Goal: Task Accomplishment & Management: Use online tool/utility

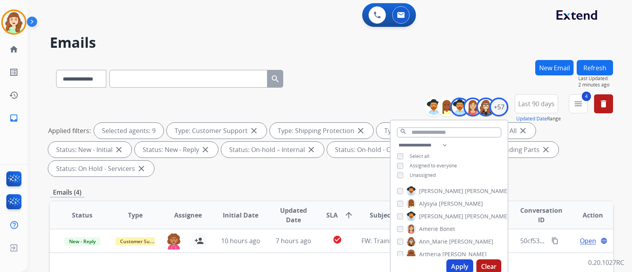
select select "**********"
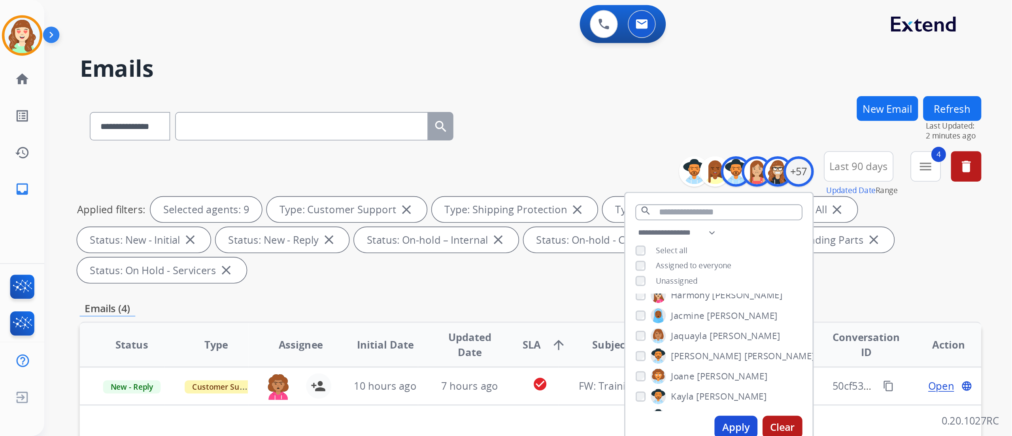
scroll to position [247, 0]
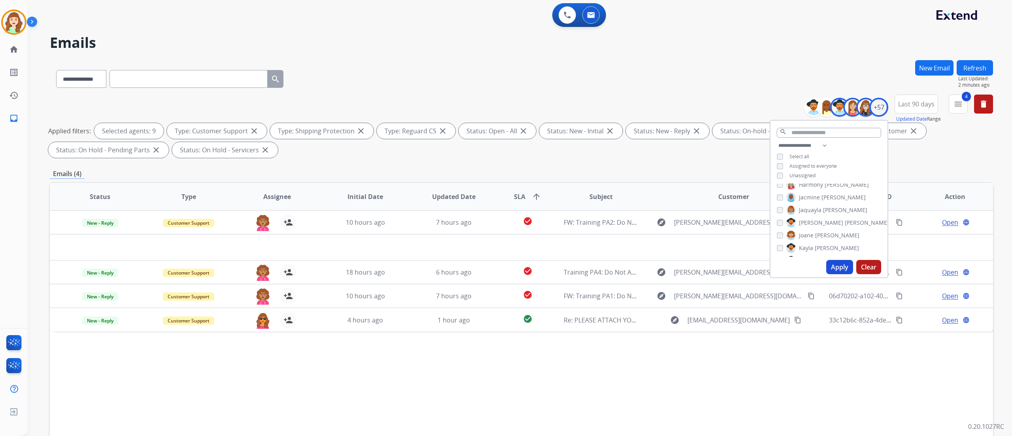
drag, startPoint x: 624, startPoint y: 0, endPoint x: 432, endPoint y: 30, distance: 195.2
click at [432, 30] on div "**********" at bounding box center [510, 246] width 965 height 436
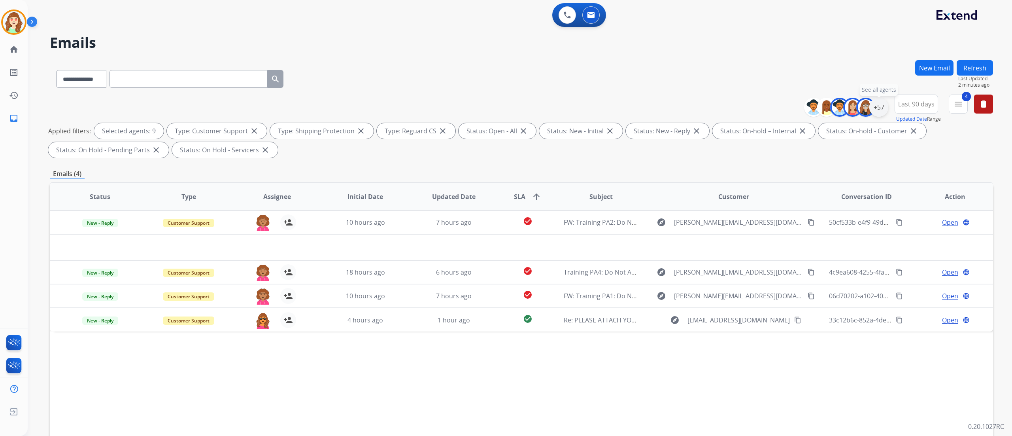
click at [632, 109] on div "+57" at bounding box center [878, 107] width 19 height 19
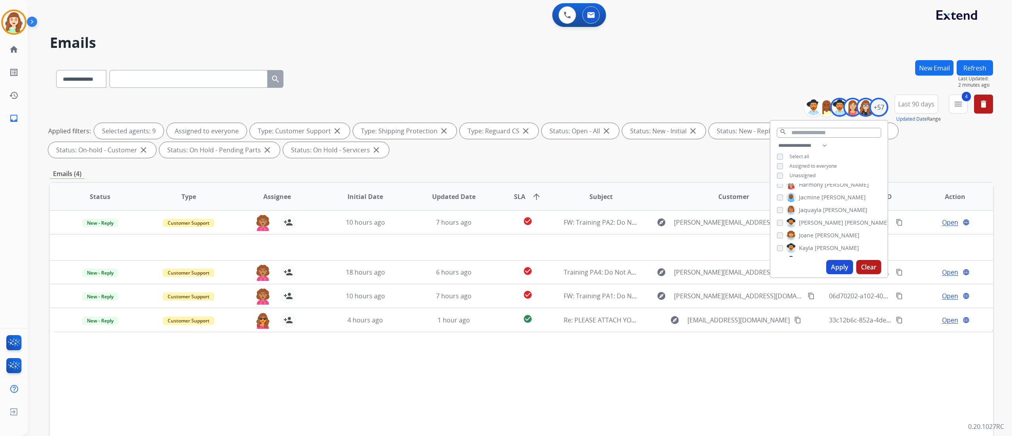
click at [632, 266] on button "Apply" at bounding box center [839, 267] width 27 height 14
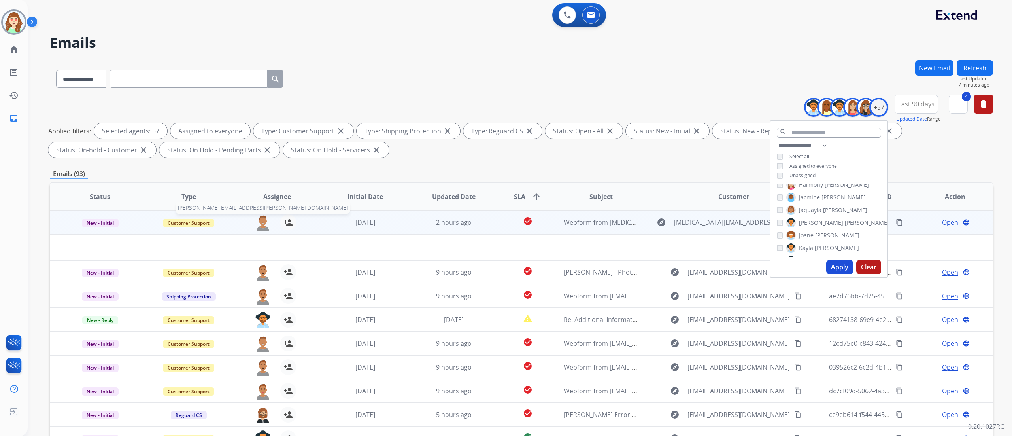
click at [261, 220] on img at bounding box center [263, 222] width 16 height 17
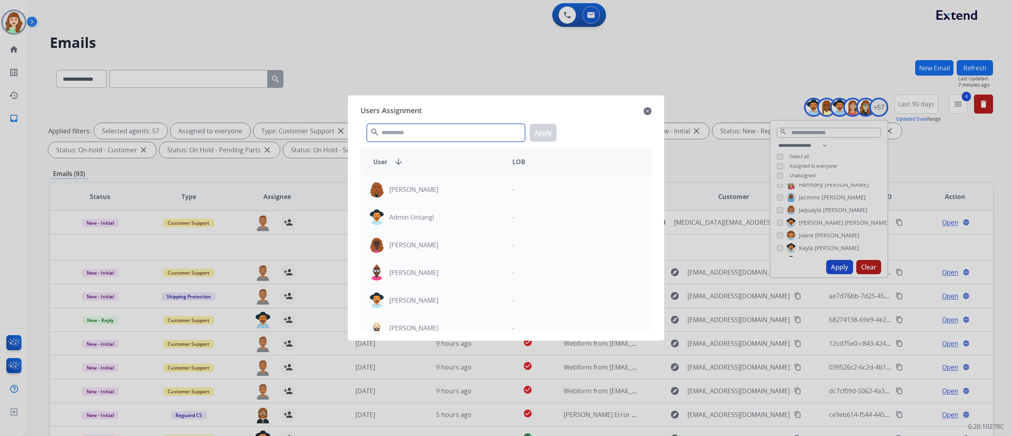
click at [438, 134] on input "text" at bounding box center [446, 133] width 158 height 18
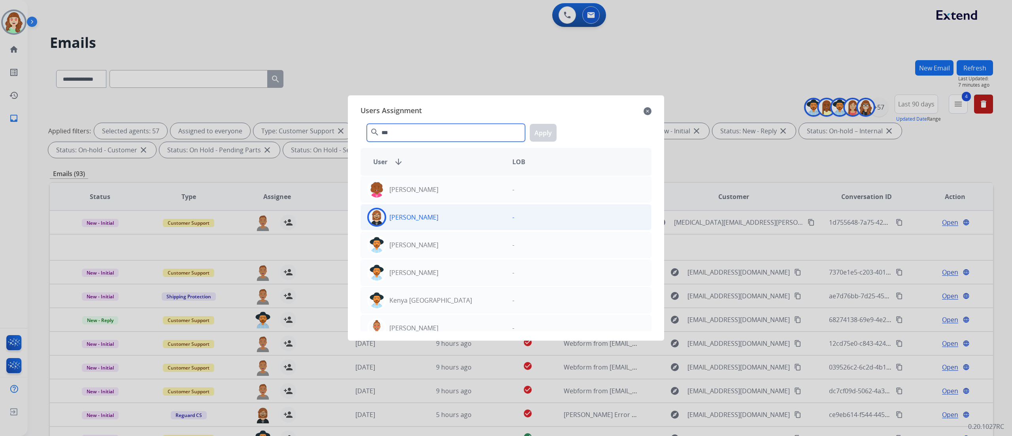
type input "***"
click at [451, 210] on div "[PERSON_NAME]" at bounding box center [433, 216] width 145 height 19
click at [543, 129] on button "Apply" at bounding box center [543, 133] width 27 height 18
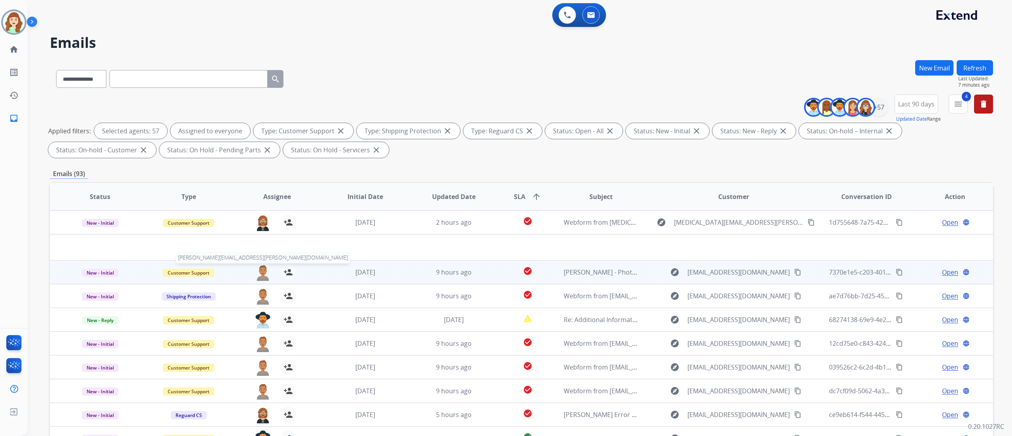
click at [262, 267] on img at bounding box center [263, 272] width 16 height 17
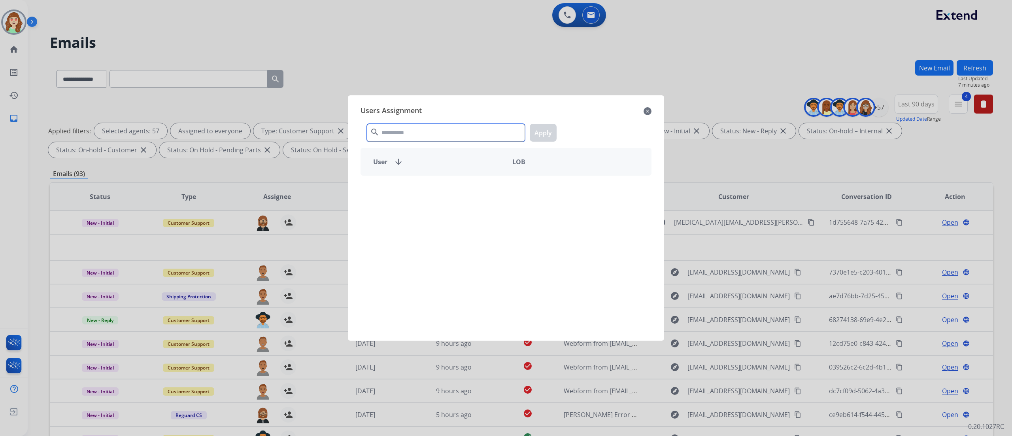
drag, startPoint x: 464, startPoint y: 134, endPoint x: 463, endPoint y: 102, distance: 31.2
click at [463, 102] on div "Users Assignment close search Apply User arrow_downward LOB" at bounding box center [506, 218] width 304 height 232
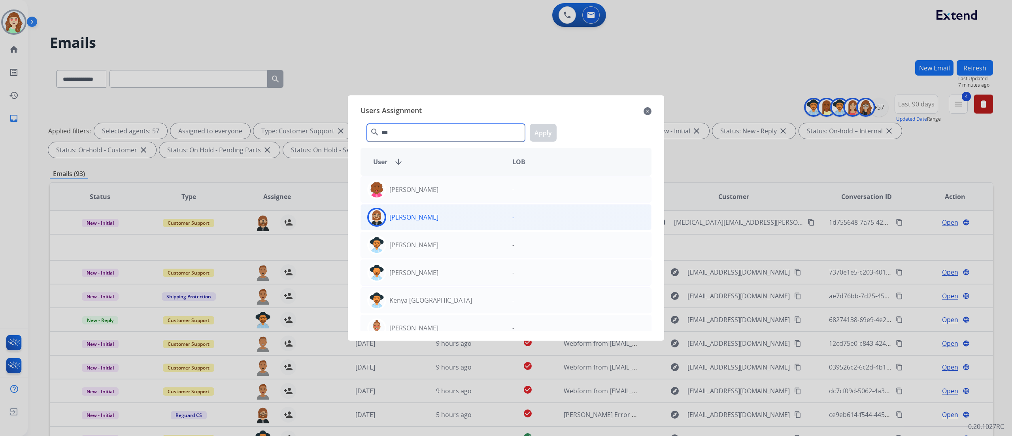
type input "***"
click at [485, 211] on div "[PERSON_NAME]" at bounding box center [433, 216] width 145 height 19
click at [541, 128] on button "Apply" at bounding box center [543, 133] width 27 height 18
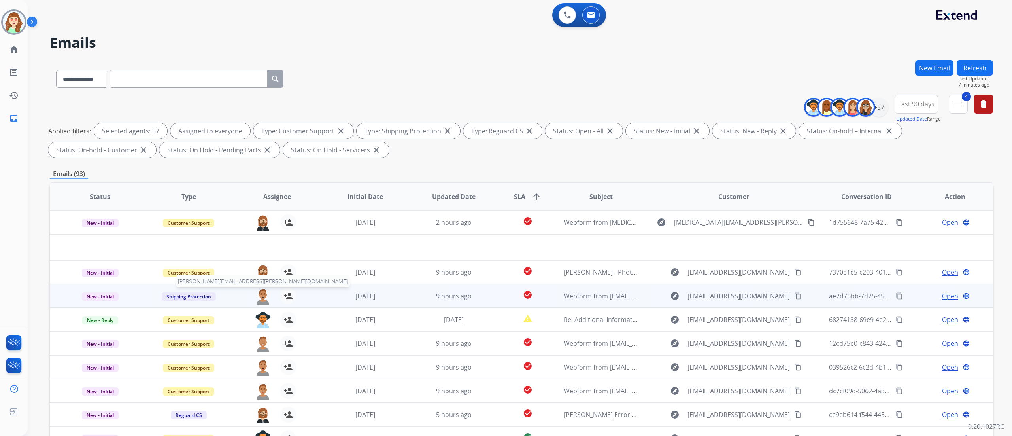
click at [262, 272] on img at bounding box center [263, 296] width 16 height 17
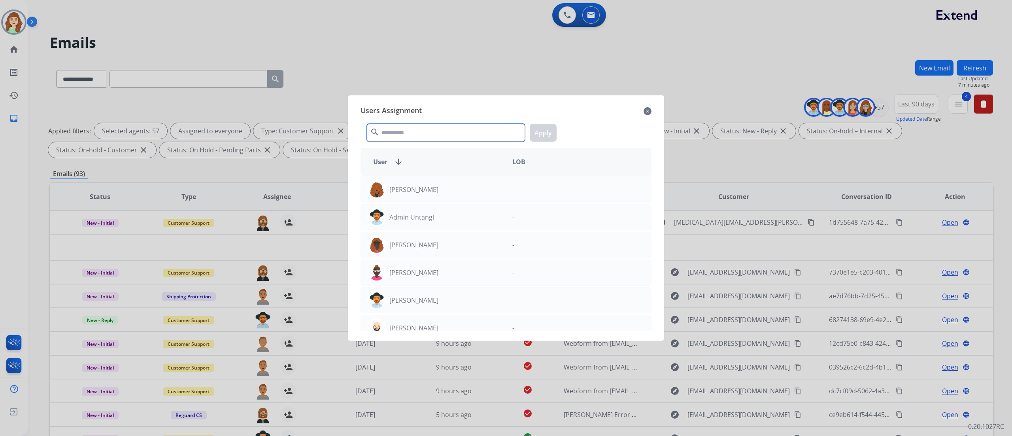
drag, startPoint x: 432, startPoint y: 131, endPoint x: 449, endPoint y: 58, distance: 74.8
click at [449, 28] on app-agents-assigntment "Users Assignment close search Apply User arrow_downward LOB [PERSON_NAME] - Adm…" at bounding box center [510, 28] width 965 height 0
type input "***"
click at [485, 221] on div "[PERSON_NAME]" at bounding box center [433, 216] width 145 height 19
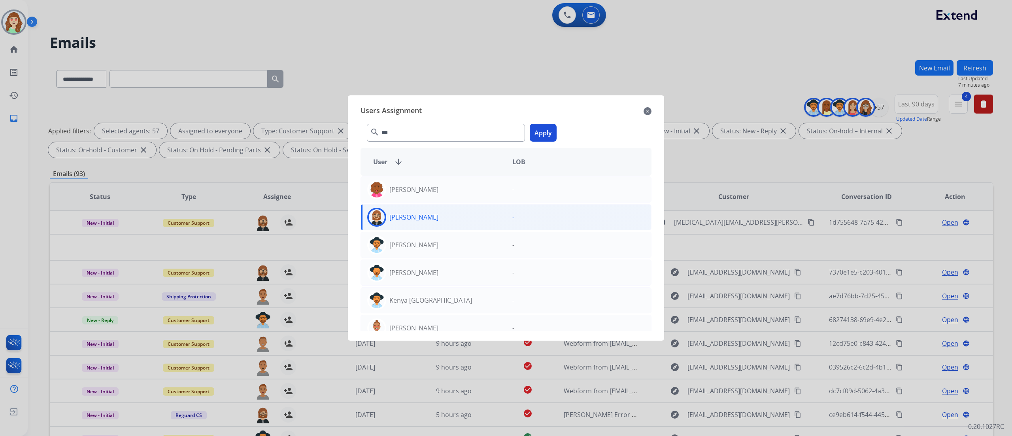
click at [541, 123] on div "*** search Apply" at bounding box center [505, 130] width 291 height 27
click at [549, 128] on button "Apply" at bounding box center [543, 133] width 27 height 18
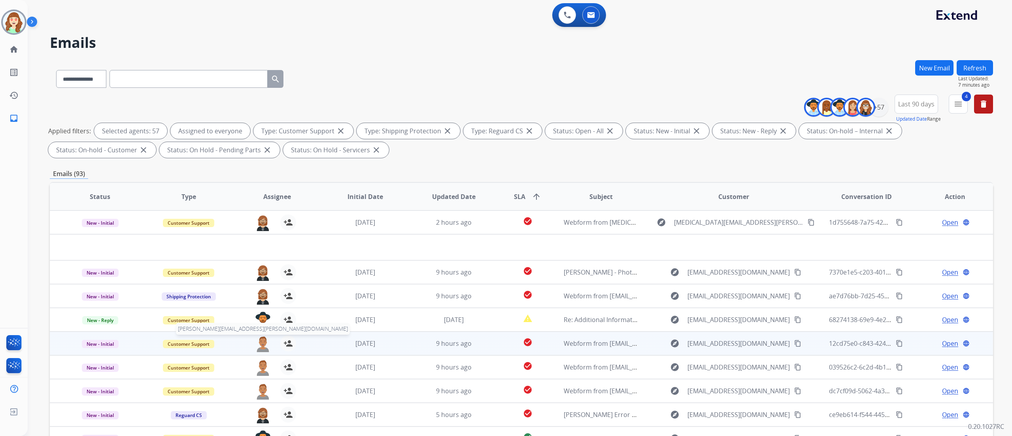
click at [259, 272] on img at bounding box center [263, 343] width 16 height 17
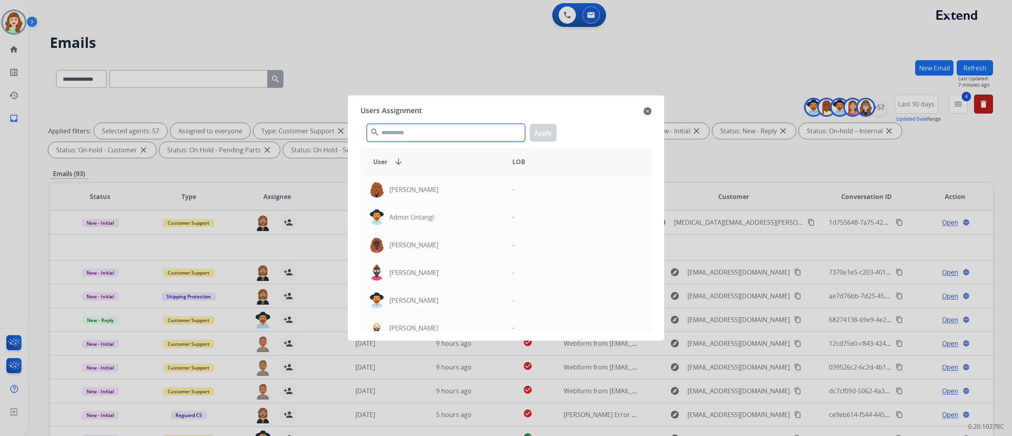
click at [429, 129] on input "text" at bounding box center [446, 133] width 158 height 18
type input "***"
click at [449, 217] on div "[PERSON_NAME]" at bounding box center [433, 216] width 145 height 19
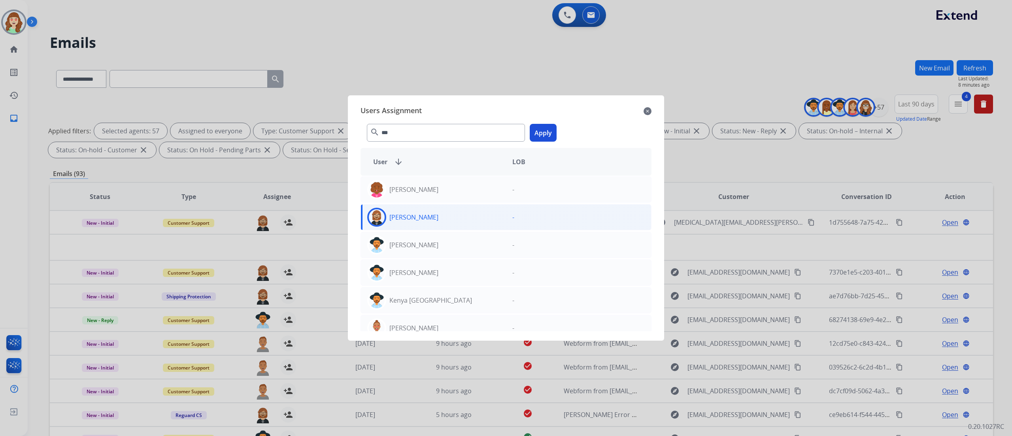
click at [543, 134] on button "Apply" at bounding box center [543, 133] width 27 height 18
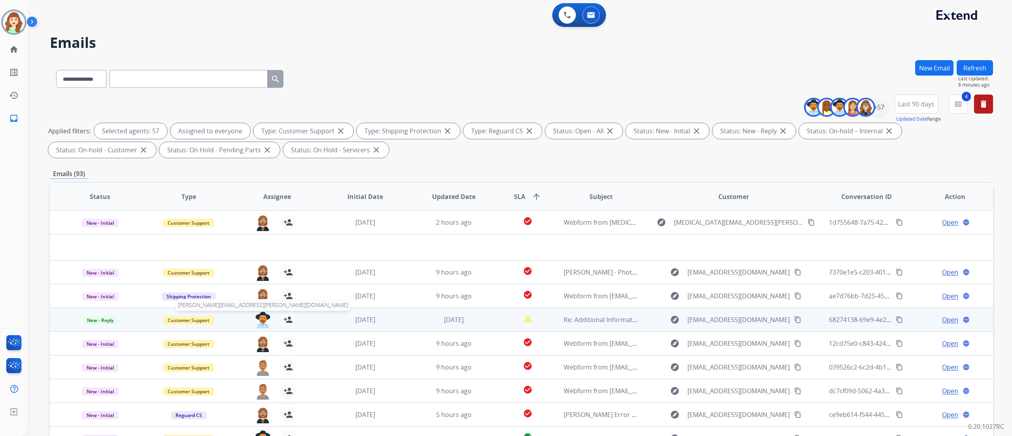
click at [261, 272] on img at bounding box center [263, 319] width 16 height 17
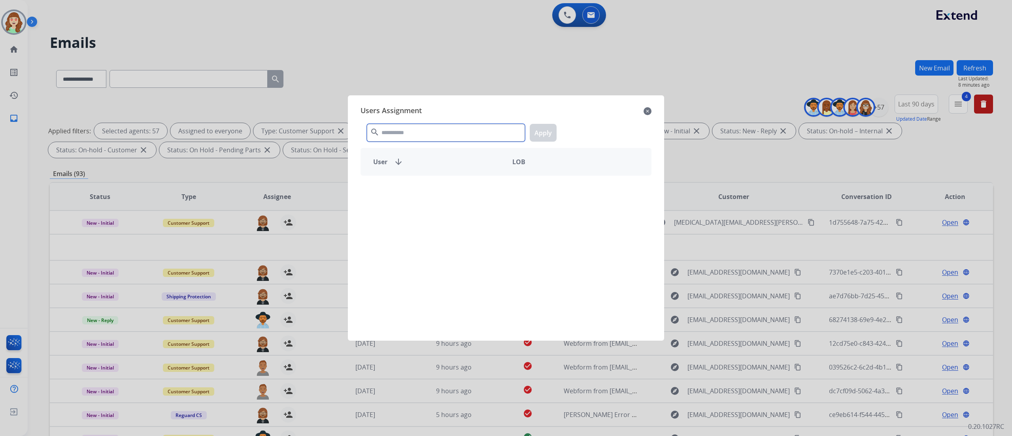
click at [410, 134] on input "text" at bounding box center [446, 133] width 158 height 18
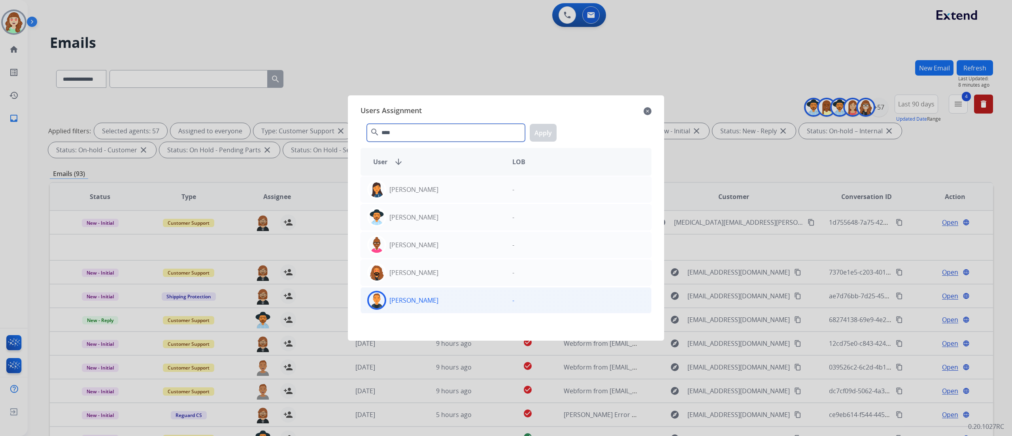
type input "****"
click at [451, 272] on div "[PERSON_NAME]" at bounding box center [433, 299] width 145 height 19
click at [550, 136] on button "Apply" at bounding box center [543, 133] width 27 height 18
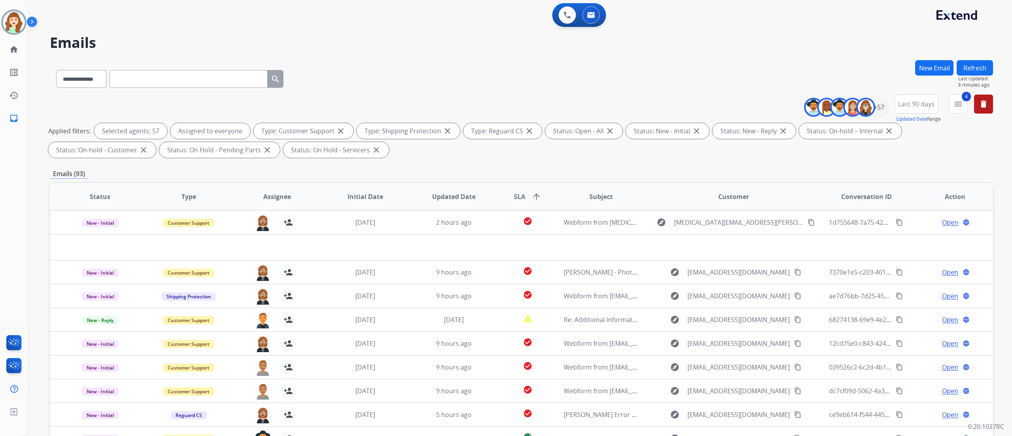
click at [632, 142] on div "Applied filters: Selected agents: 57 Assigned to everyone Type: Customer Suppor…" at bounding box center [519, 140] width 943 height 35
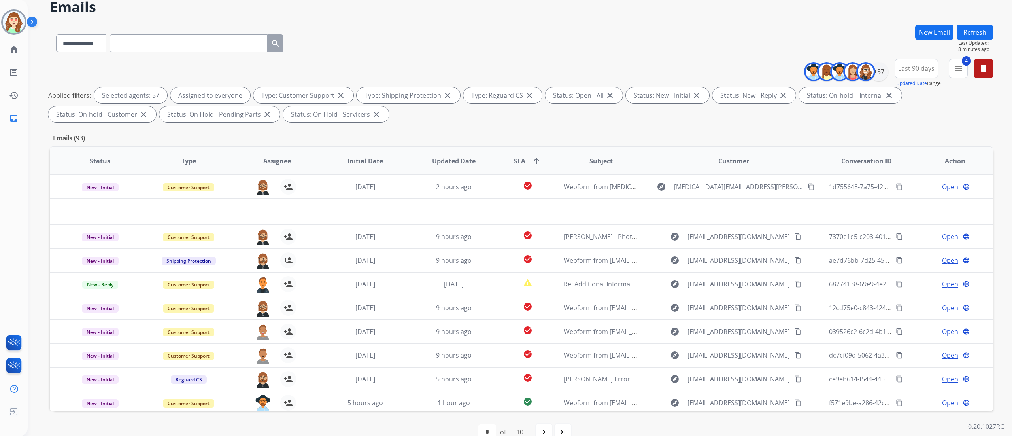
scroll to position [52, 0]
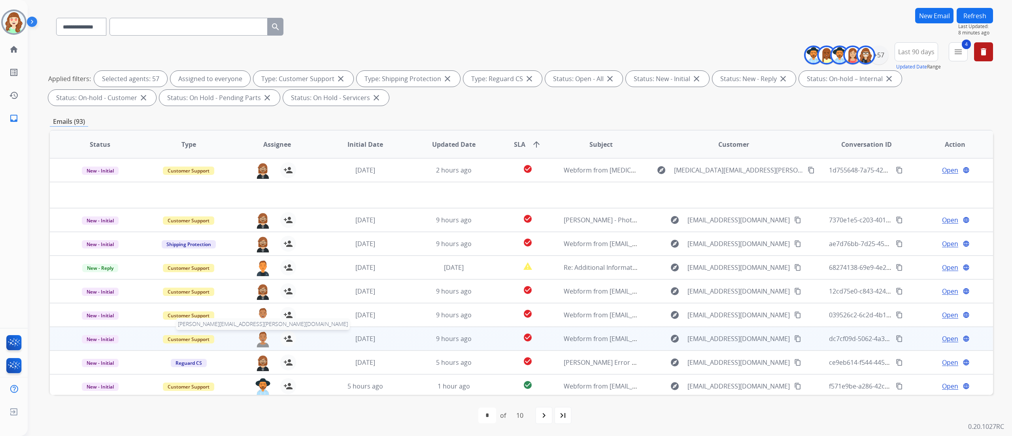
click at [262, 272] on img at bounding box center [263, 338] width 16 height 17
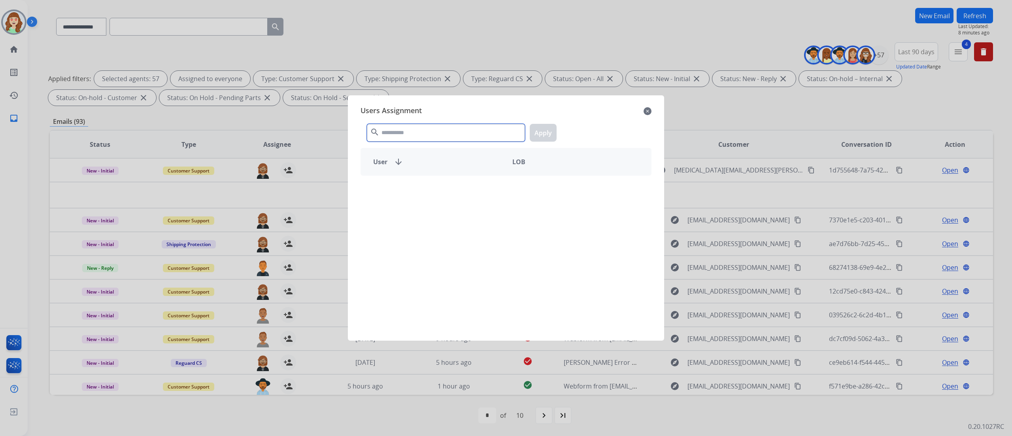
click at [483, 0] on html "**********" at bounding box center [506, 218] width 1012 height 436
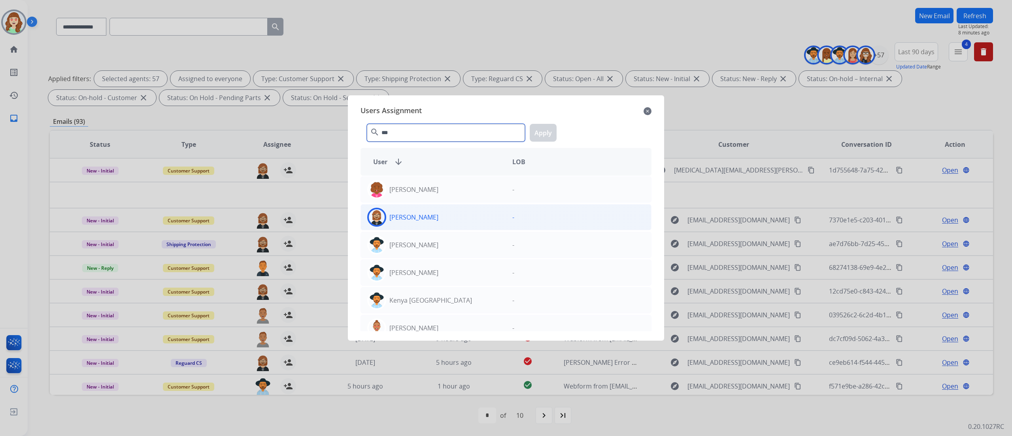
type input "***"
click at [430, 223] on div "[PERSON_NAME]" at bounding box center [433, 216] width 145 height 19
click at [544, 131] on button "Apply" at bounding box center [543, 133] width 27 height 18
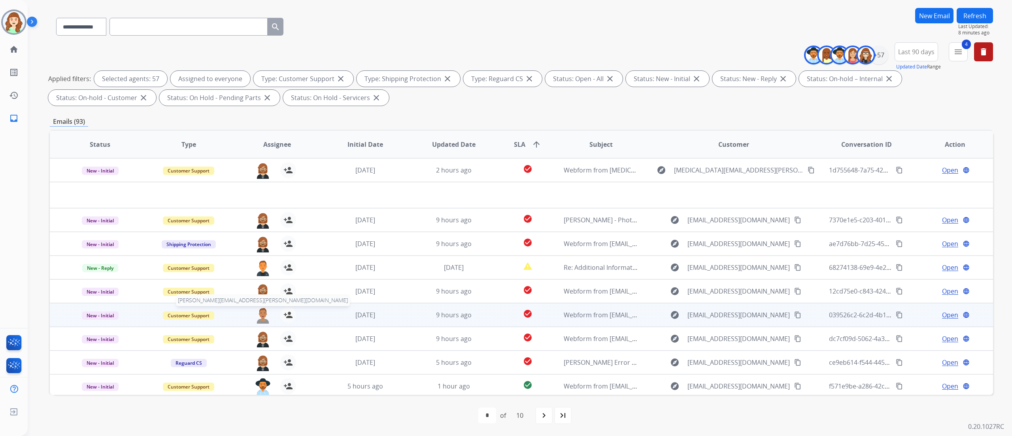
click at [263, 272] on img at bounding box center [263, 315] width 16 height 17
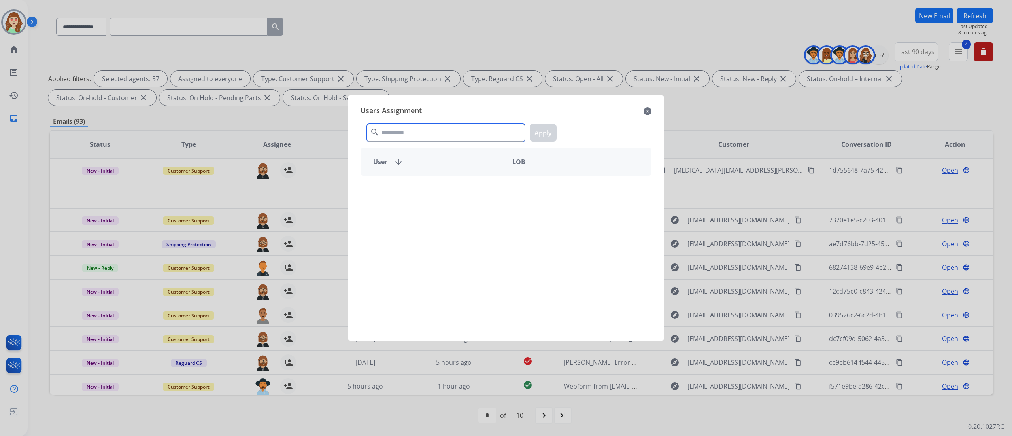
click at [432, 128] on input "text" at bounding box center [446, 133] width 158 height 18
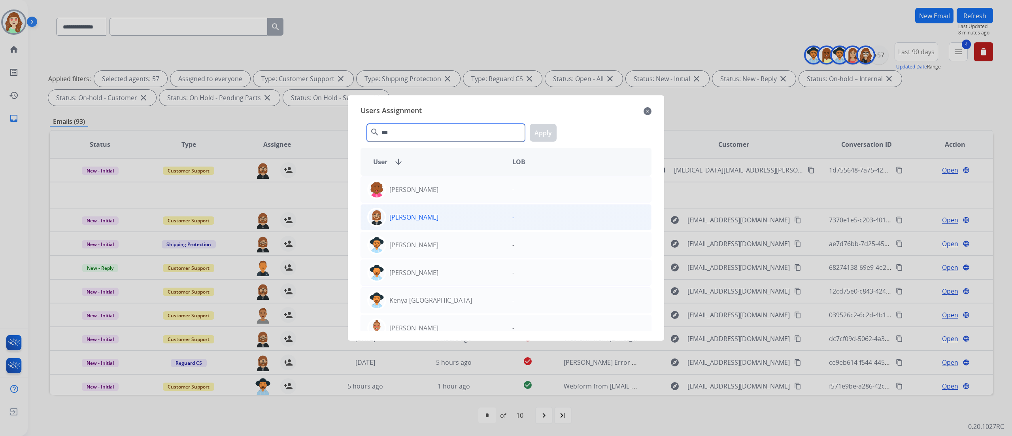
type input "***"
click at [424, 222] on p "[PERSON_NAME]" at bounding box center [413, 216] width 49 height 9
click at [538, 134] on button "Apply" at bounding box center [543, 133] width 27 height 18
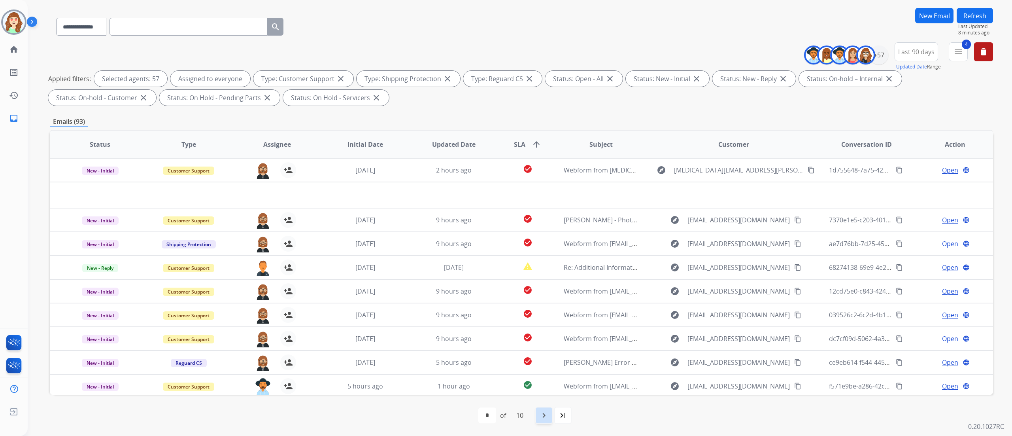
click at [541, 272] on div "navigate_next" at bounding box center [543, 414] width 17 height 17
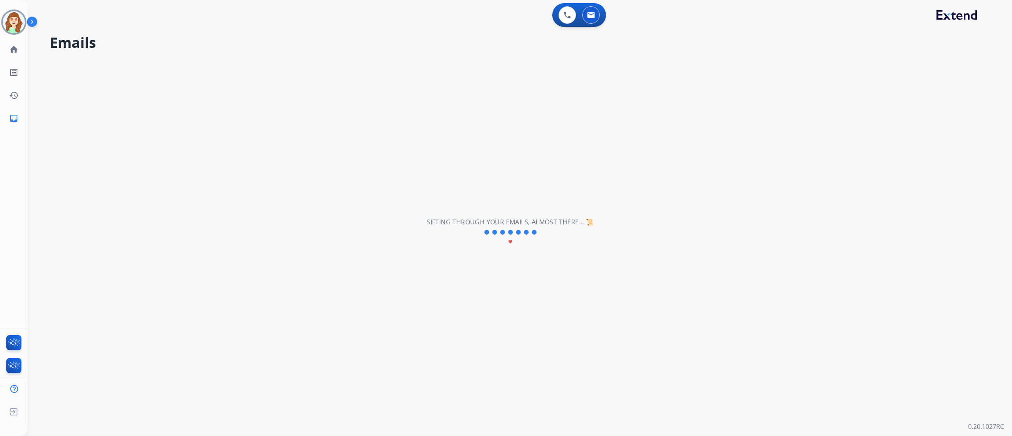
scroll to position [0, 0]
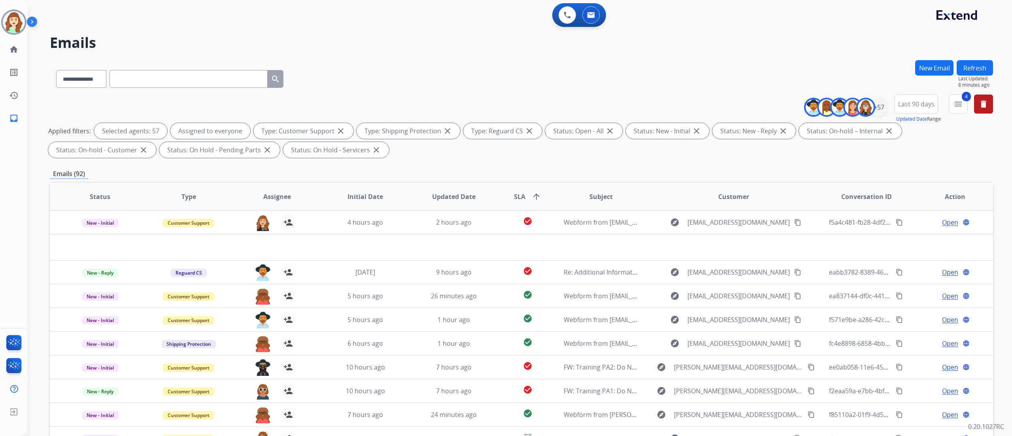
click at [632, 272] on div "**********" at bounding box center [520, 218] width 984 height 436
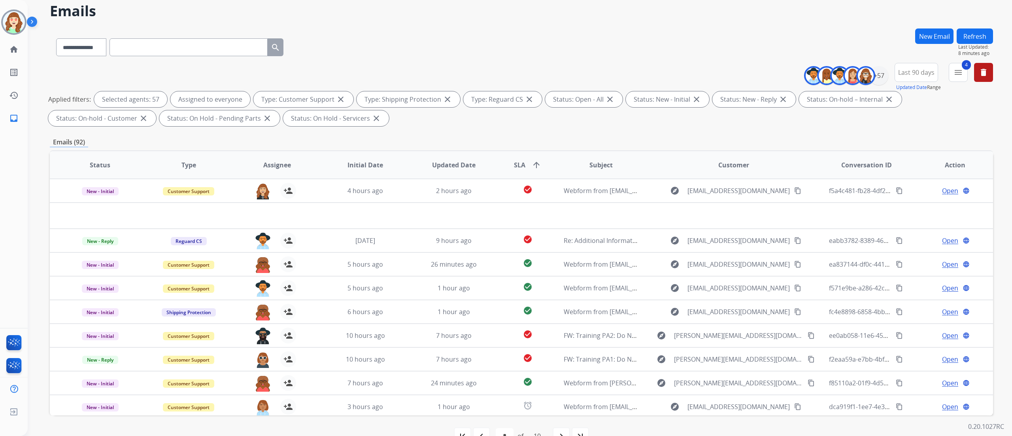
scroll to position [52, 0]
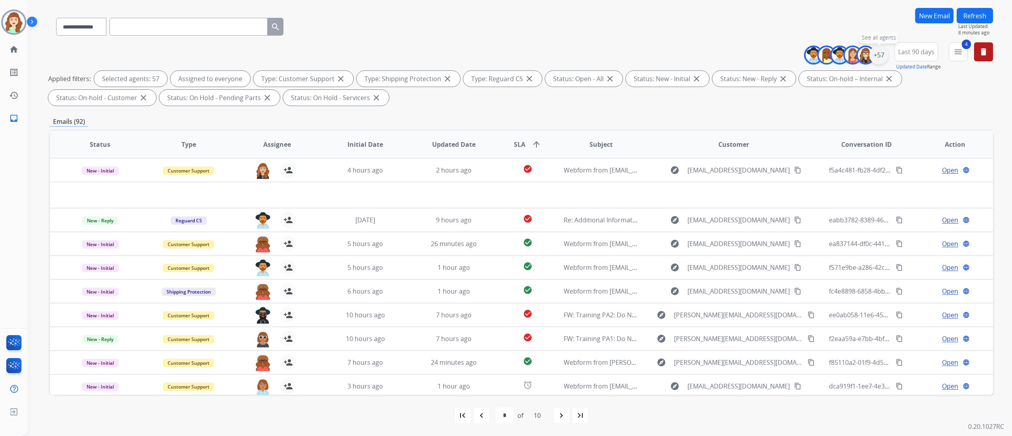
click at [632, 59] on div "+57" at bounding box center [878, 54] width 19 height 19
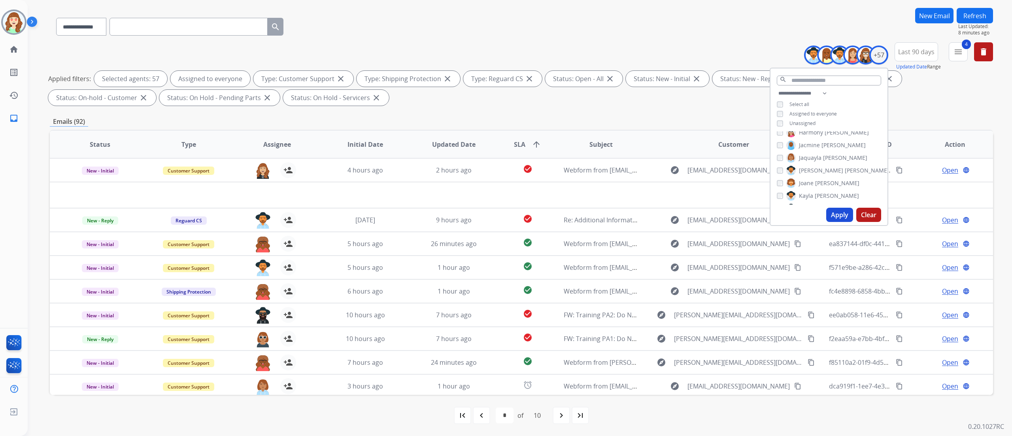
click at [632, 216] on button "Clear" at bounding box center [868, 214] width 25 height 14
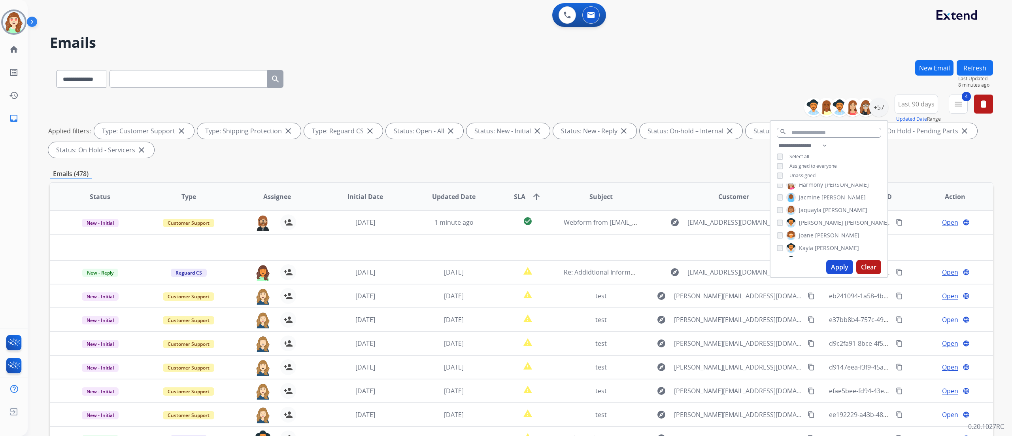
scroll to position [0, 0]
click at [632, 240] on div "[PERSON_NAME]" at bounding box center [825, 241] width 96 height 9
click at [632, 224] on div "[PERSON_NAME] [PERSON_NAME]" at bounding box center [806, 228] width 58 height 9
click at [632, 213] on div "[PERSON_NAME] [PERSON_NAME] [PERSON_NAME] [PERSON_NAME] [PERSON_NAME] [PERSON_N…" at bounding box center [828, 219] width 117 height 73
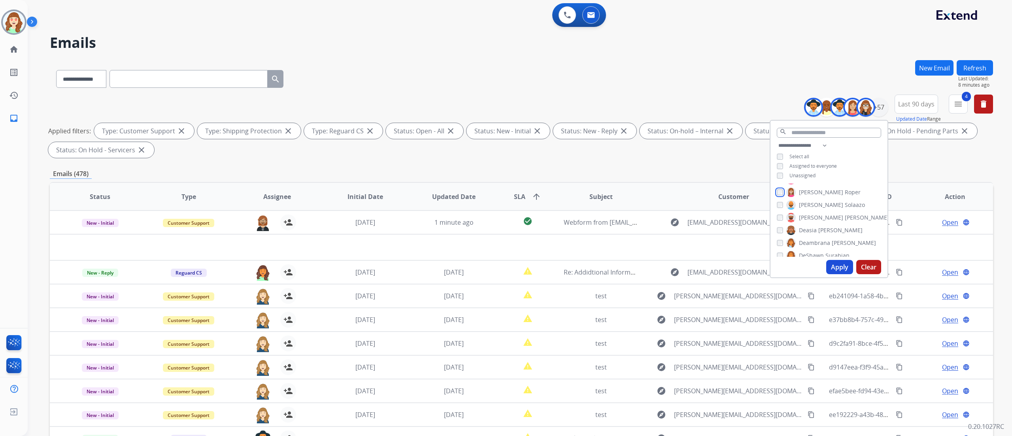
scroll to position [144, 0]
click at [632, 245] on div "[PERSON_NAME]" at bounding box center [813, 249] width 73 height 9
click at [632, 201] on div "[PERSON_NAME] [PERSON_NAME] [PERSON_NAME] [PERSON_NAME] [PERSON_NAME] [PERSON_N…" at bounding box center [828, 219] width 117 height 73
click at [632, 216] on div "[PERSON_NAME] [PERSON_NAME] [PERSON_NAME] [PERSON_NAME] [PERSON_NAME] [PERSON_N…" at bounding box center [828, 219] width 117 height 73
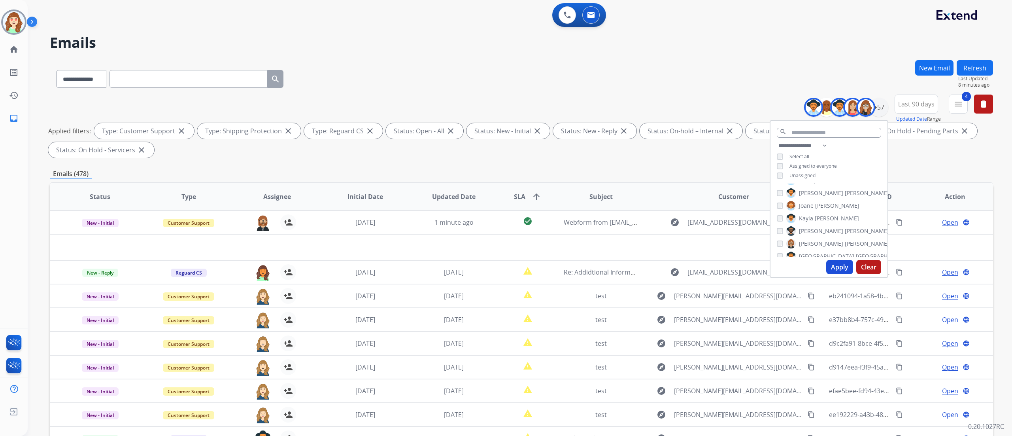
click at [632, 234] on div "[PERSON_NAME]" at bounding box center [833, 230] width 112 height 9
click at [632, 246] on div "[PERSON_NAME]" at bounding box center [833, 243] width 112 height 9
click at [632, 228] on div "[PERSON_NAME] [PERSON_NAME] [PERSON_NAME] [PERSON_NAME] [PERSON_NAME] [PERSON_N…" at bounding box center [828, 219] width 117 height 73
click at [632, 245] on div "[PERSON_NAME] [PERSON_NAME] [PERSON_NAME] [PERSON_NAME] [PERSON_NAME] [PERSON_N…" at bounding box center [828, 219] width 117 height 73
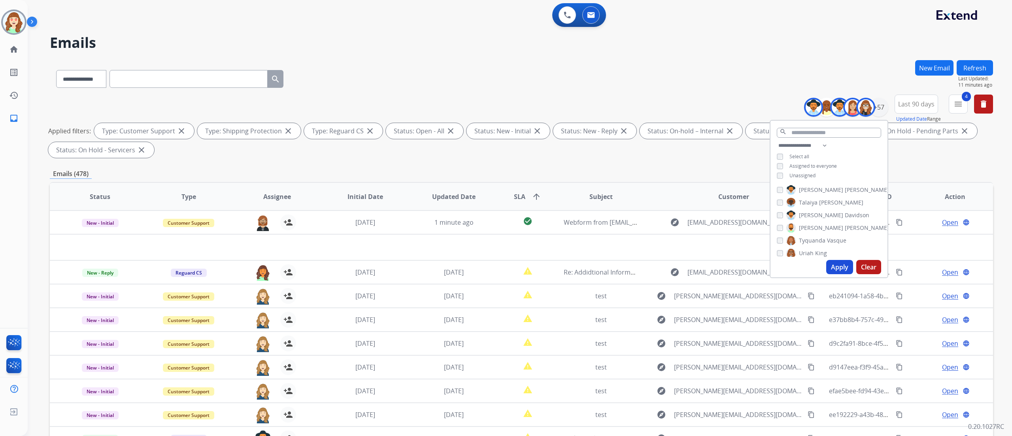
scroll to position [603, 0]
click at [632, 221] on div "[PERSON_NAME] [PERSON_NAME] [PERSON_NAME] [PERSON_NAME] [PERSON_NAME] [PERSON_N…" at bounding box center [828, 219] width 117 height 73
click at [632, 270] on button "Apply" at bounding box center [839, 267] width 27 height 14
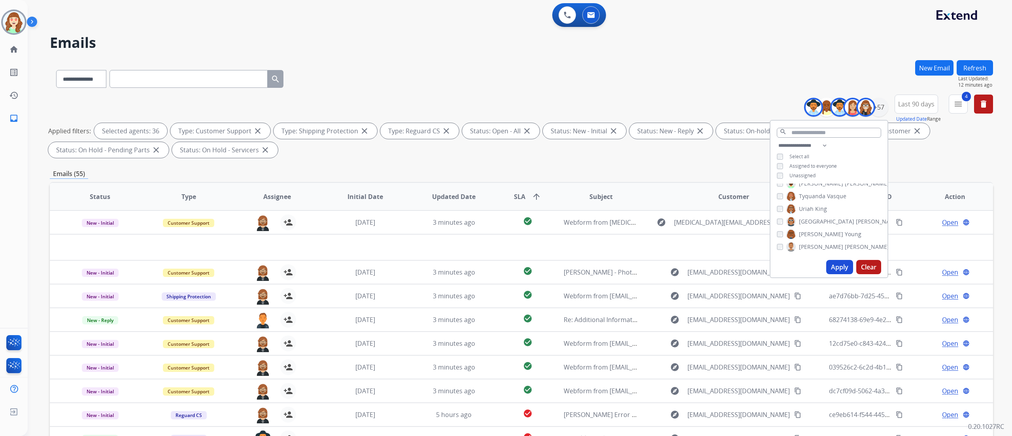
click at [525, 200] on span "SLA arrow_upward" at bounding box center [527, 196] width 27 height 9
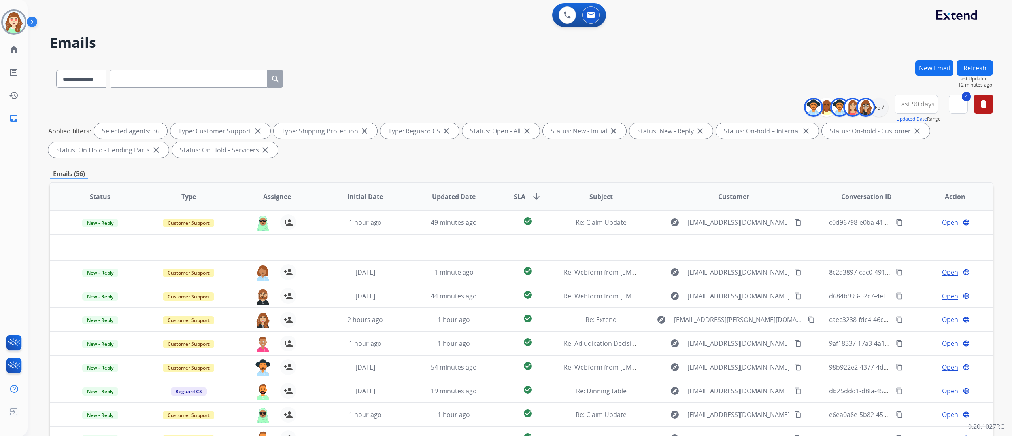
click at [632, 165] on div "**********" at bounding box center [521, 274] width 943 height 428
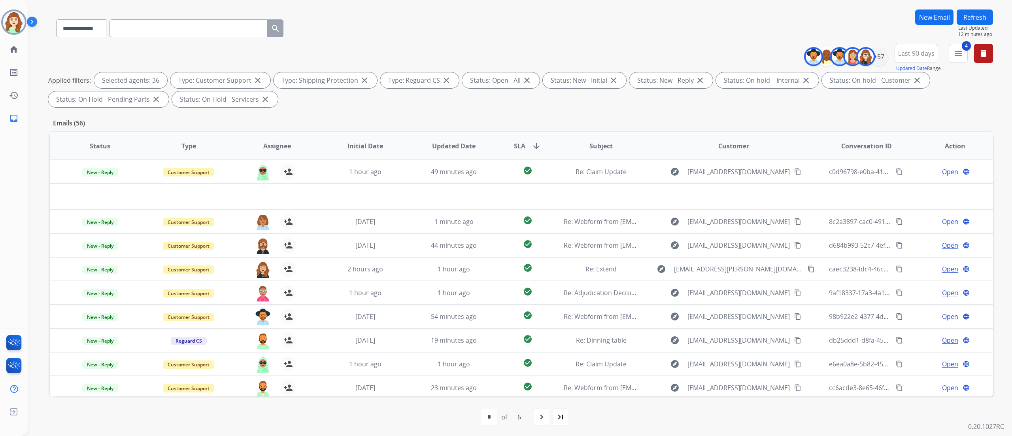
scroll to position [52, 0]
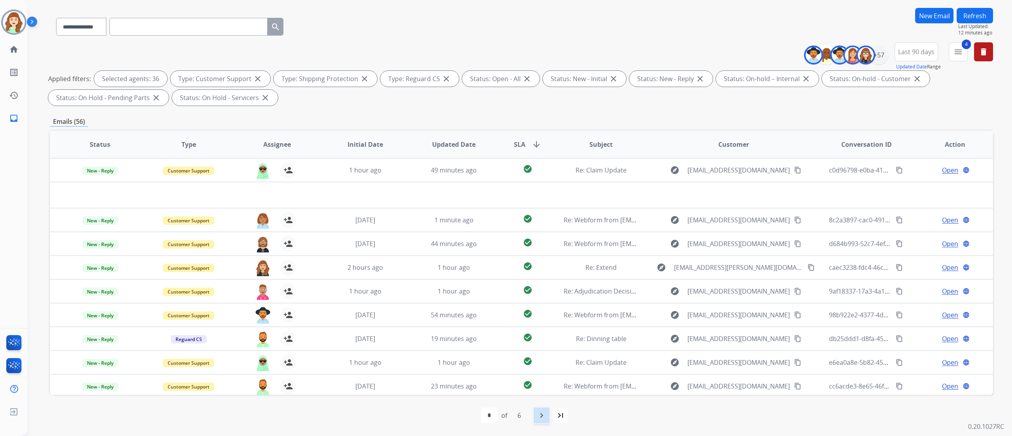
click at [543, 272] on mat-icon "navigate_next" at bounding box center [541, 414] width 9 height 9
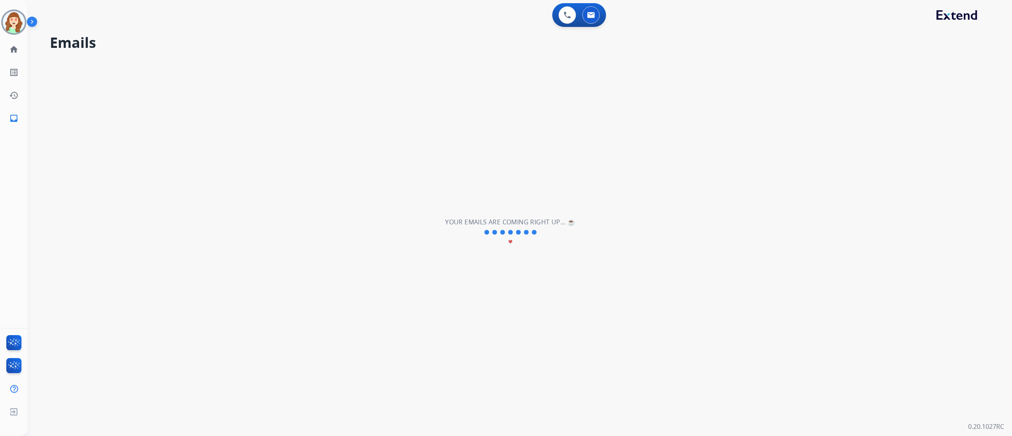
scroll to position [0, 0]
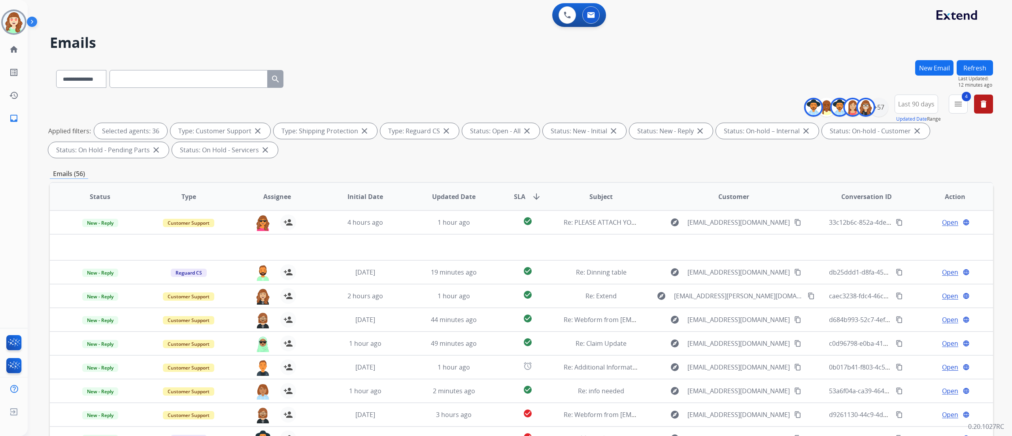
click at [632, 272] on div "**********" at bounding box center [520, 218] width 984 height 436
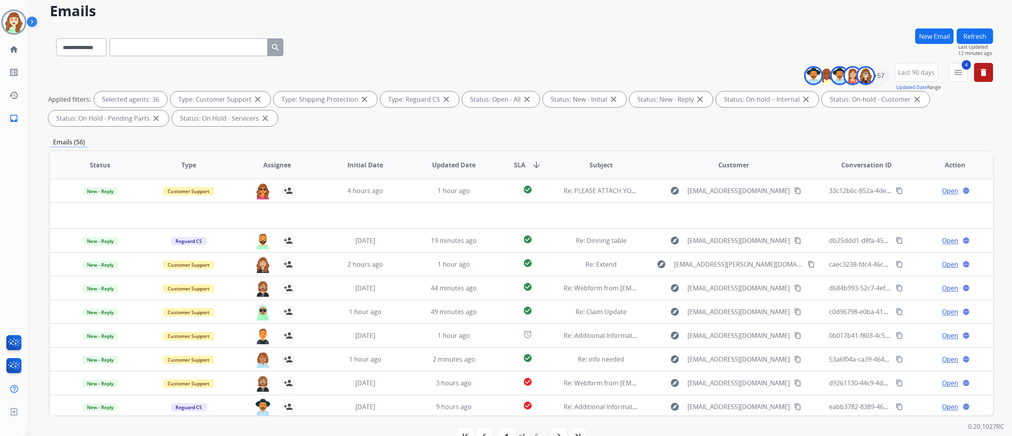
scroll to position [52, 0]
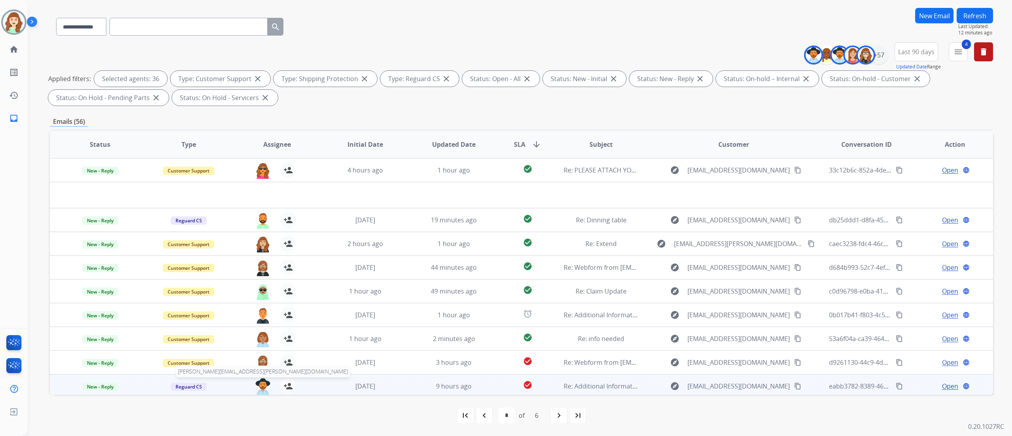
click at [260, 272] on img at bounding box center [263, 386] width 16 height 17
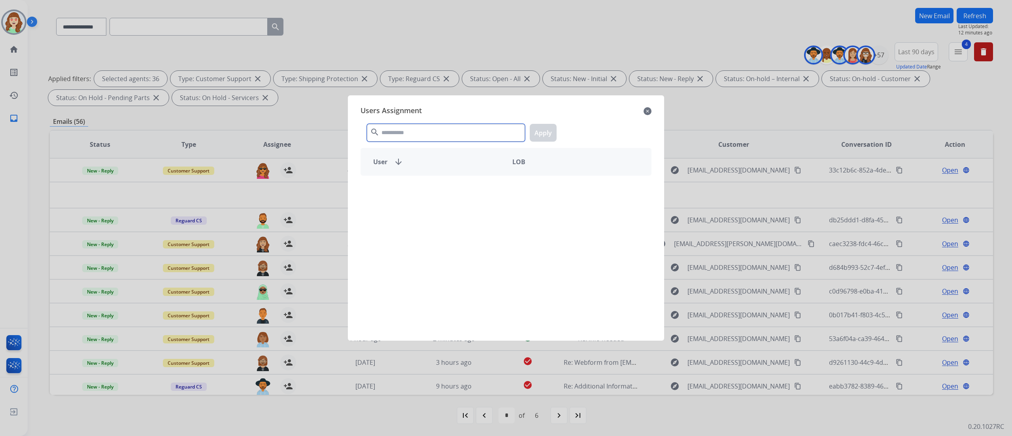
click at [421, 128] on input "text" at bounding box center [446, 133] width 158 height 18
type input "******"
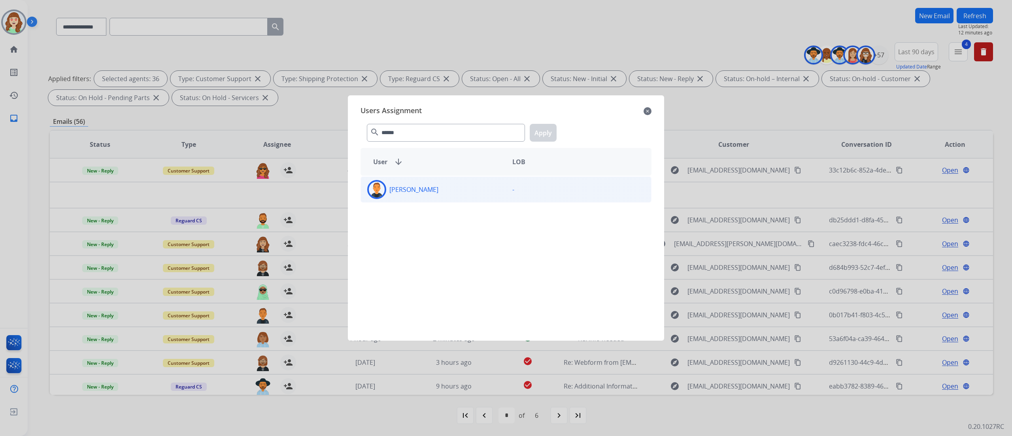
click at [445, 194] on div "[PERSON_NAME]" at bounding box center [433, 189] width 145 height 19
click at [538, 131] on button "Apply" at bounding box center [543, 133] width 27 height 18
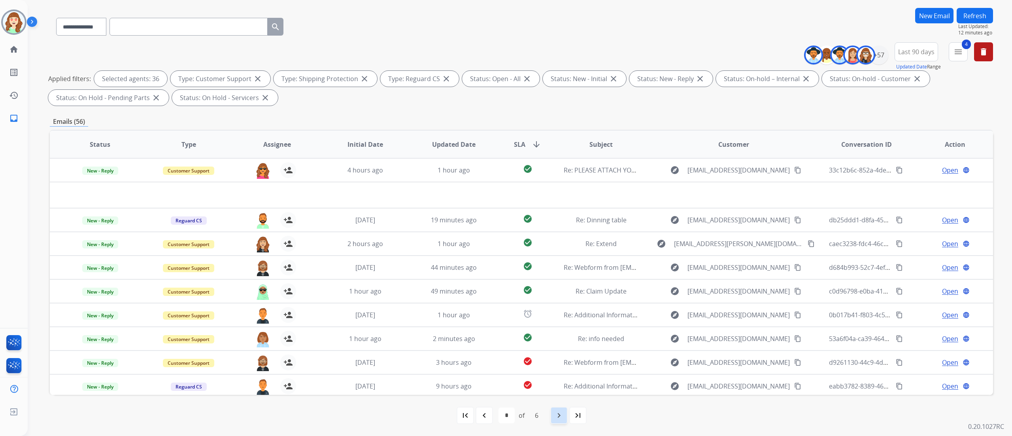
click at [563, 272] on mat-icon "navigate_next" at bounding box center [558, 414] width 9 height 9
select select "*"
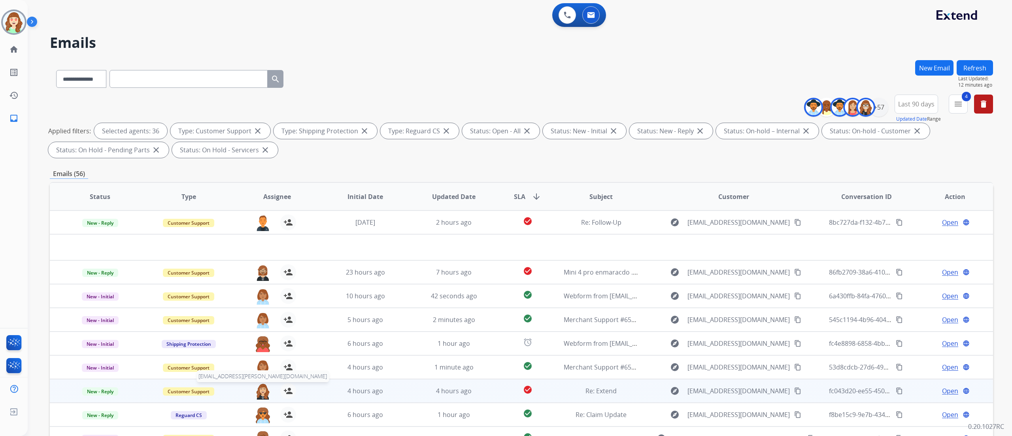
click at [260, 272] on img at bounding box center [263, 391] width 16 height 17
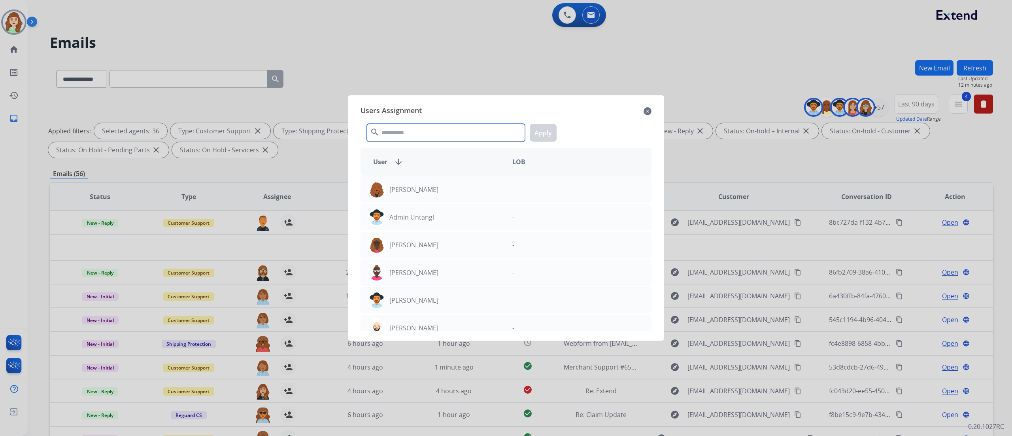
click at [398, 131] on input "text" at bounding box center [446, 133] width 158 height 18
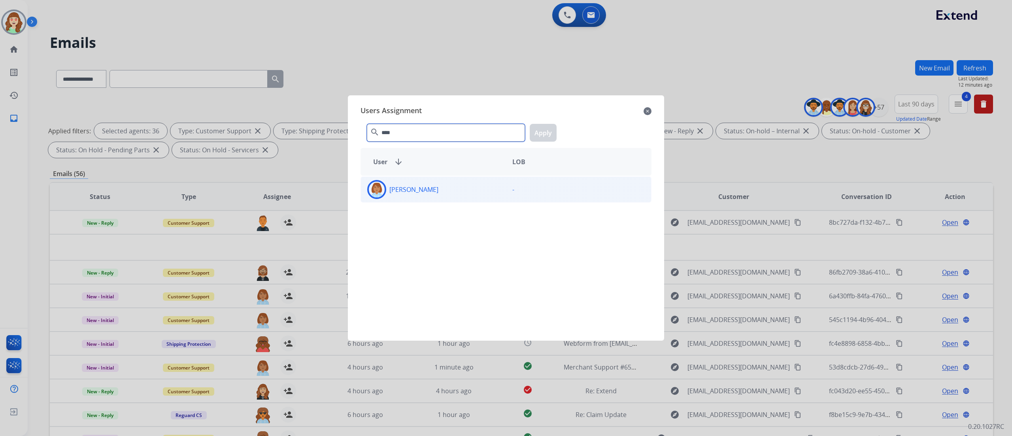
type input "****"
click at [458, 184] on div "[PERSON_NAME]" at bounding box center [433, 189] width 145 height 19
click at [537, 129] on button "Apply" at bounding box center [543, 133] width 27 height 18
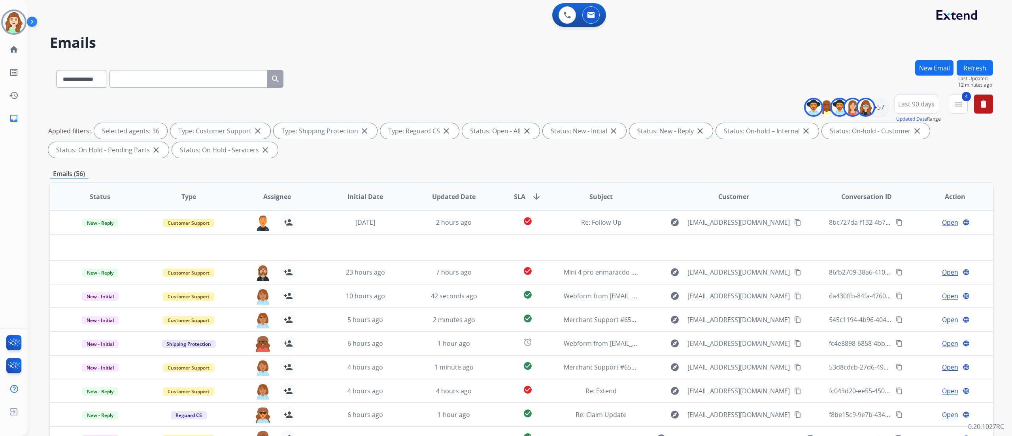
click at [632, 165] on div "**********" at bounding box center [521, 274] width 943 height 428
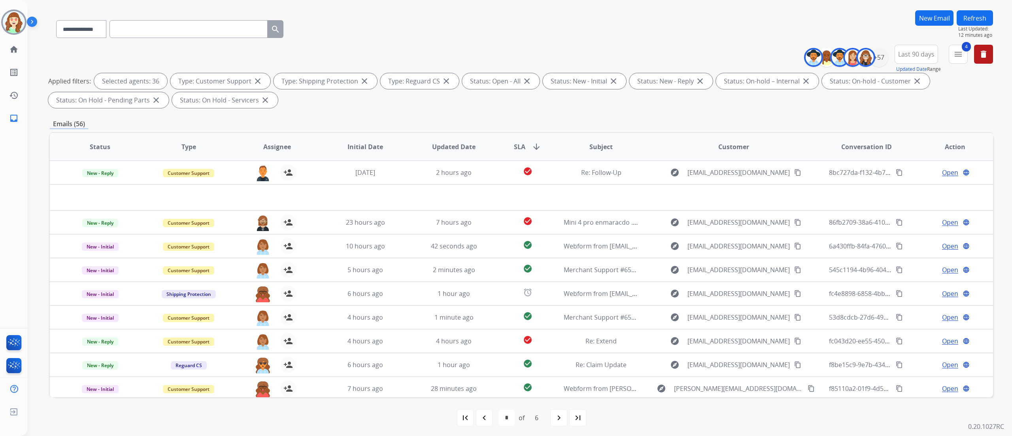
scroll to position [52, 0]
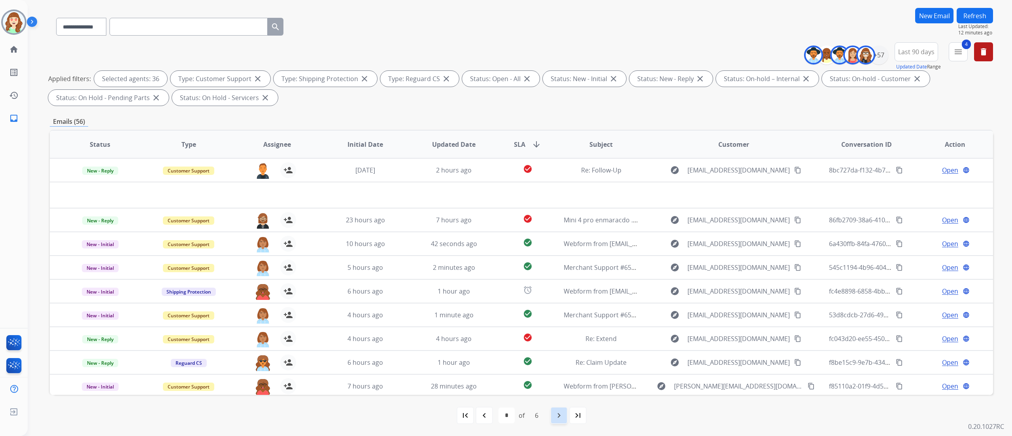
click at [553, 272] on div "navigate_next" at bounding box center [558, 414] width 17 height 17
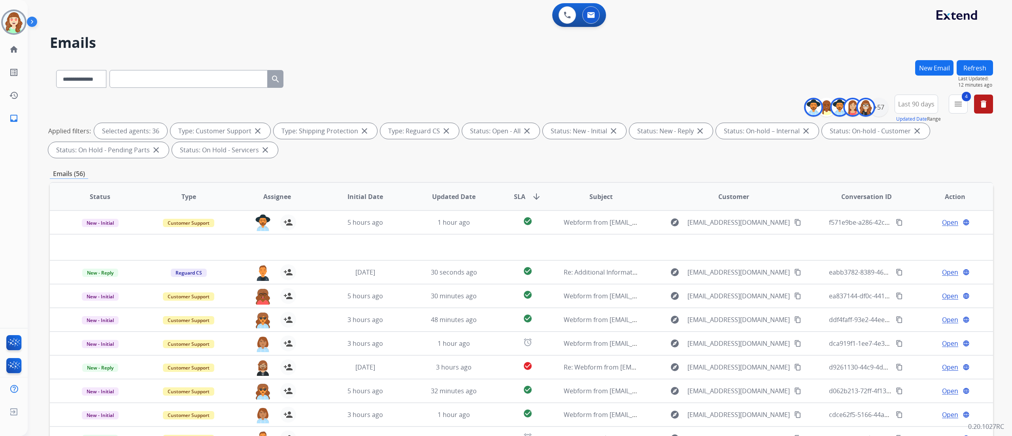
click at [632, 272] on div "**********" at bounding box center [520, 218] width 984 height 436
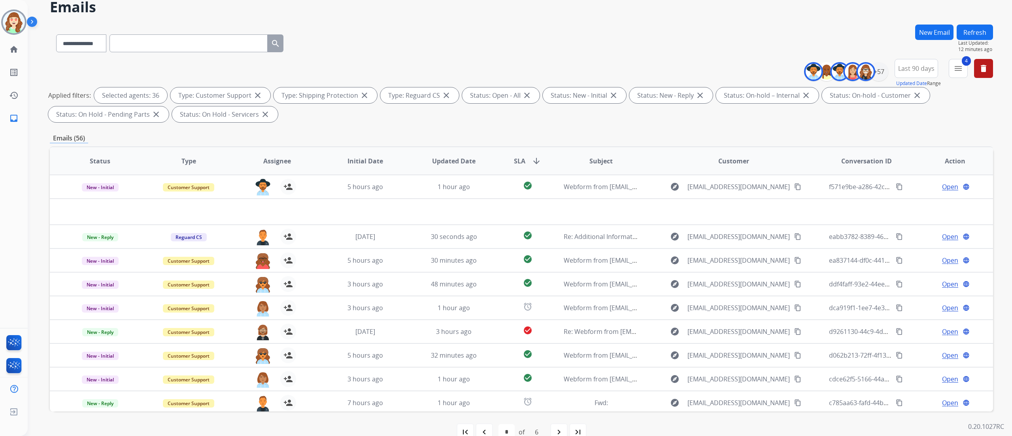
scroll to position [52, 0]
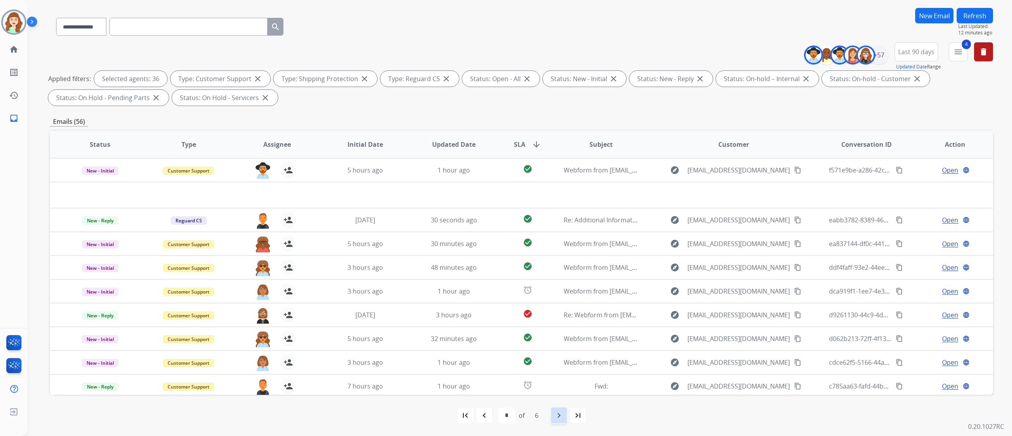
click at [564, 272] on div "navigate_next" at bounding box center [558, 414] width 17 height 17
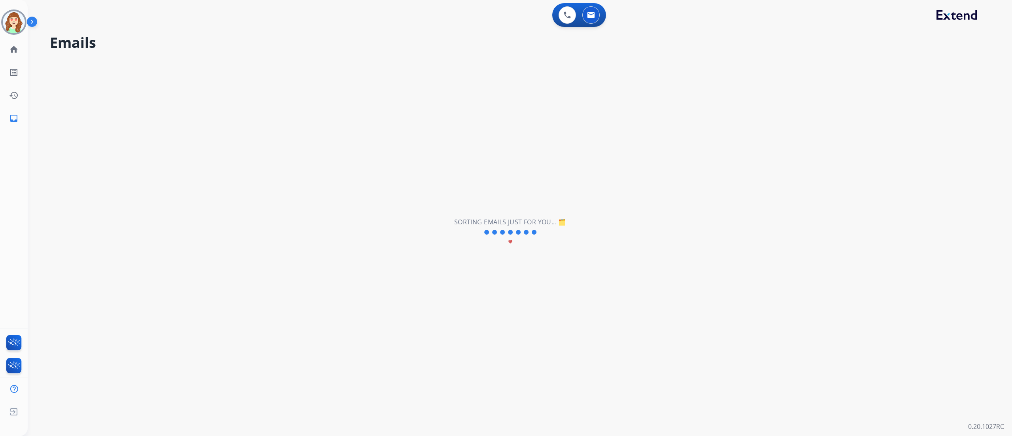
scroll to position [0, 0]
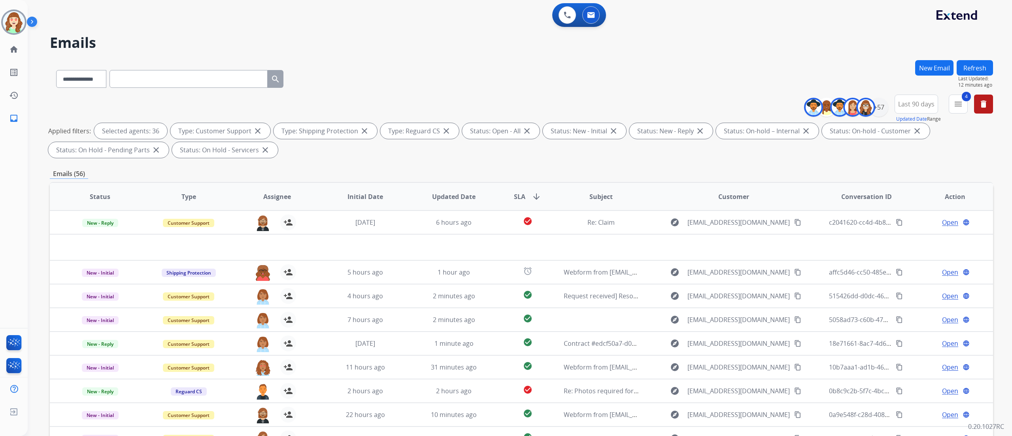
click at [632, 268] on div "**********" at bounding box center [520, 218] width 984 height 436
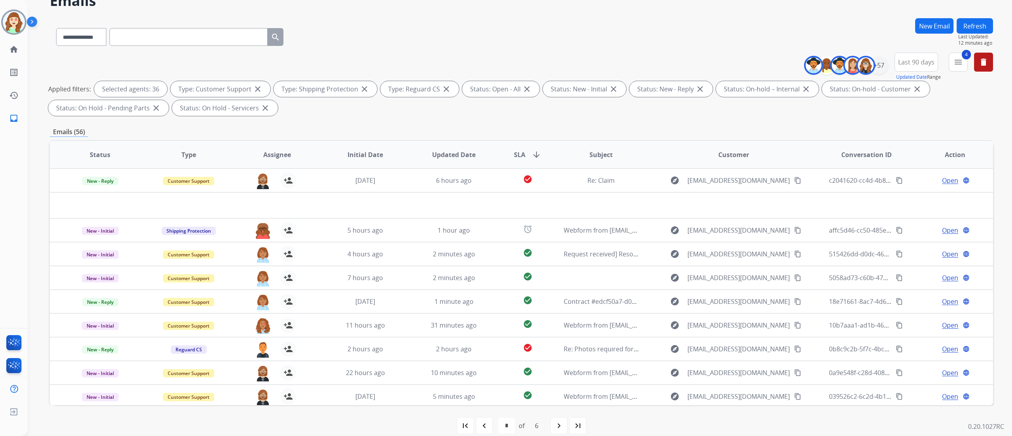
scroll to position [52, 0]
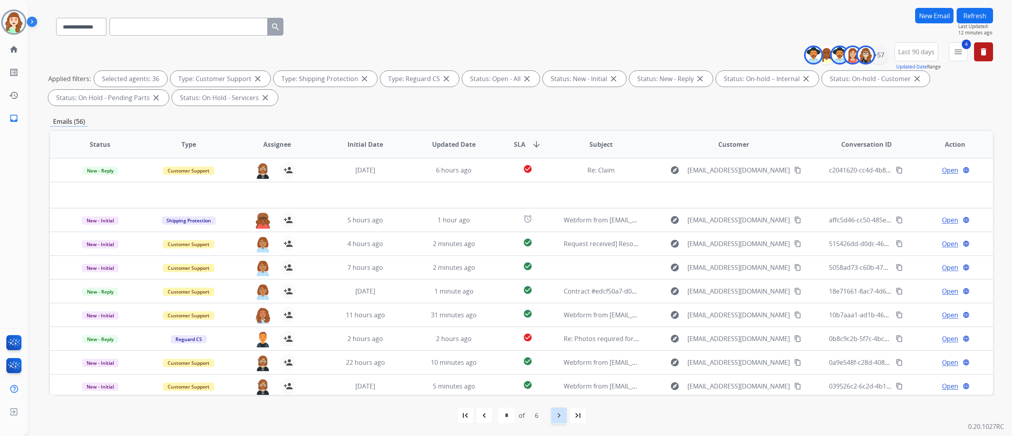
click at [555, 272] on div "navigate_next" at bounding box center [558, 414] width 17 height 17
select select "*"
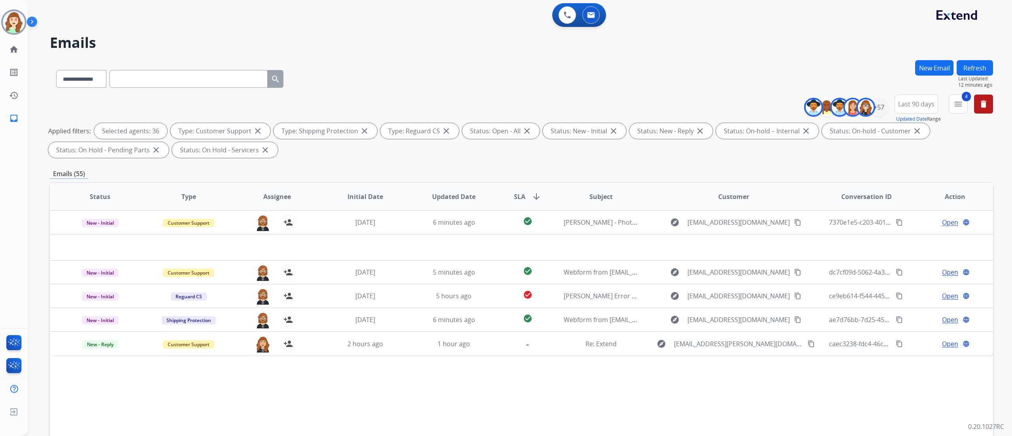
click at [439, 188] on th "Updated Date" at bounding box center [448, 197] width 89 height 28
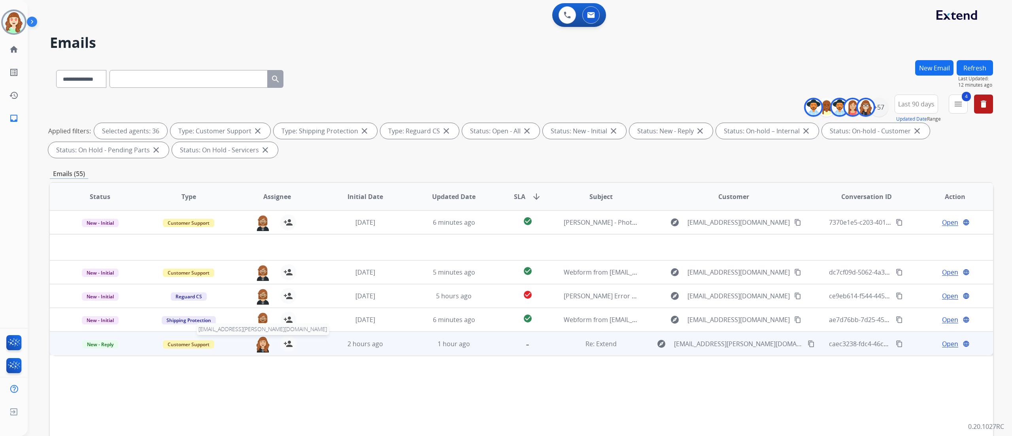
click at [256, 272] on img at bounding box center [263, 344] width 16 height 17
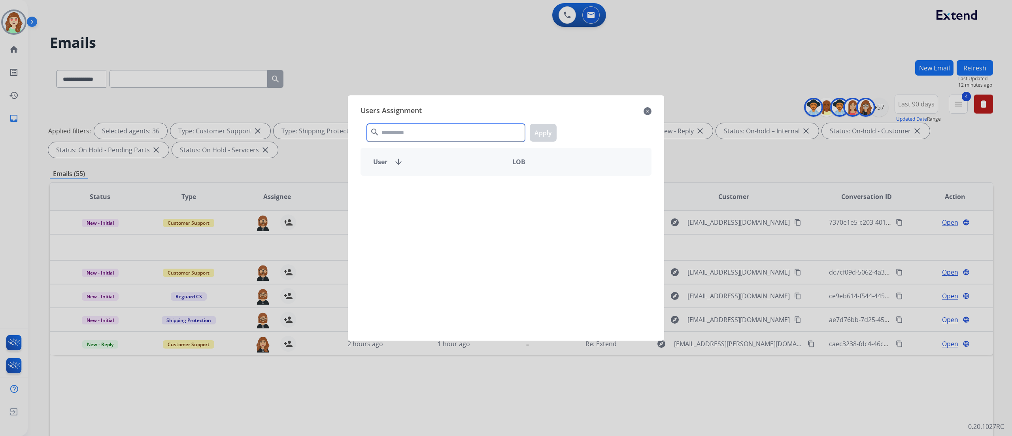
click at [432, 136] on input "text" at bounding box center [446, 133] width 158 height 18
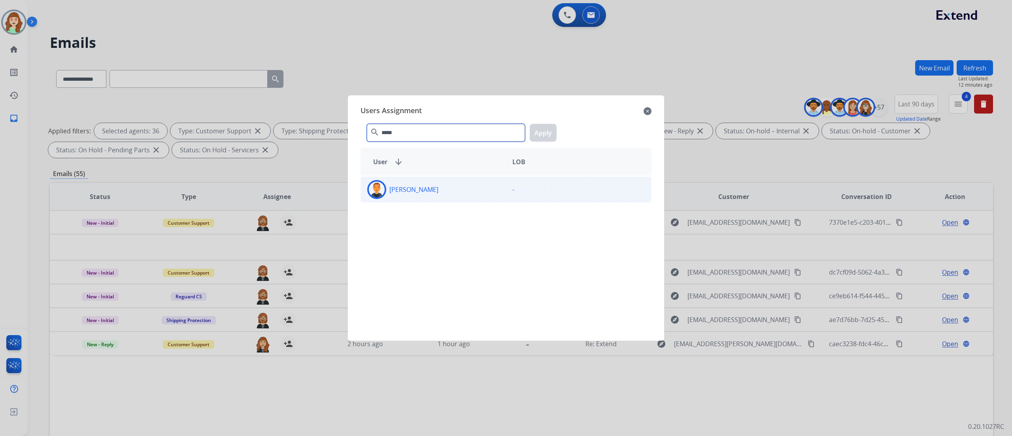
type input "*****"
click at [478, 192] on div "[PERSON_NAME]" at bounding box center [433, 189] width 145 height 19
click at [539, 132] on button "Apply" at bounding box center [543, 133] width 27 height 18
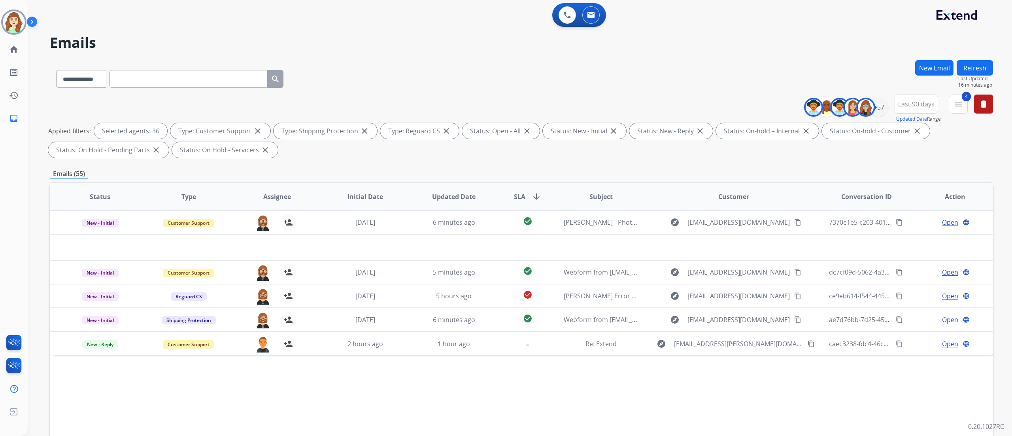
click at [632, 198] on div "**********" at bounding box center [520, 218] width 984 height 436
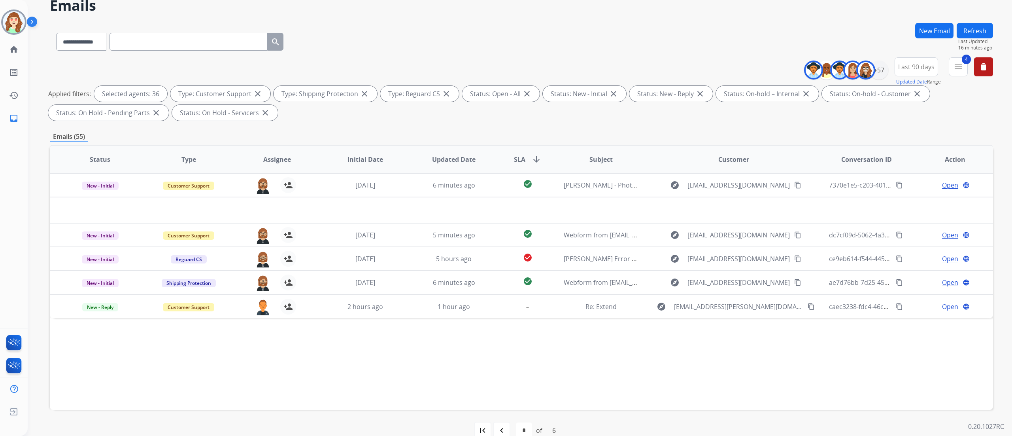
scroll to position [52, 0]
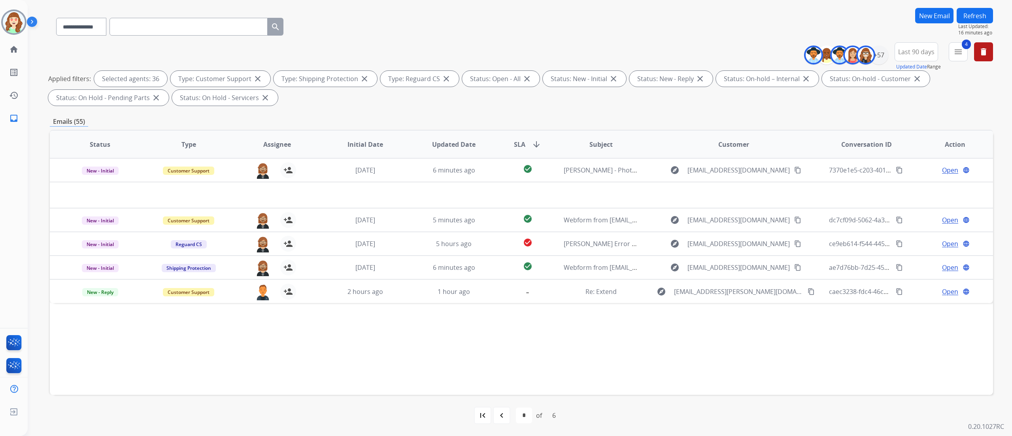
click at [483, 272] on div "first_page navigate_before * * * * * * of 6 navigate_next last_page" at bounding box center [521, 414] width 943 height 41
click at [479, 272] on mat-icon "first_page" at bounding box center [482, 414] width 9 height 9
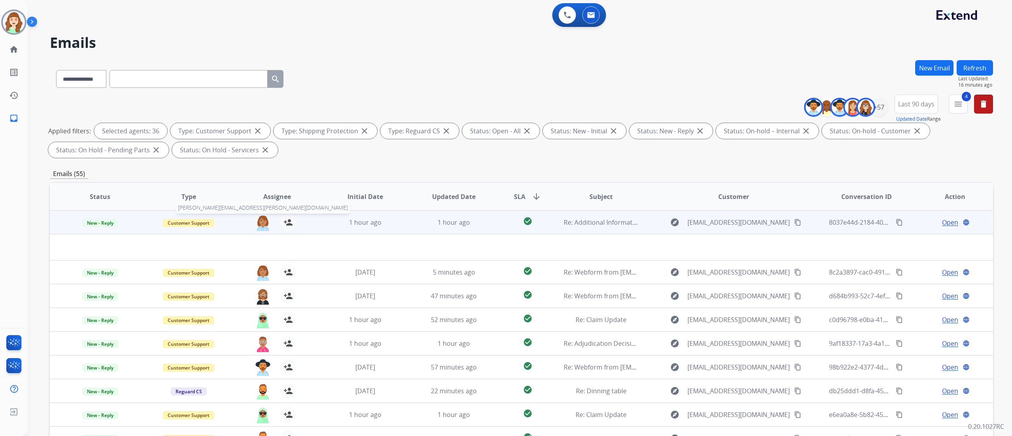
click at [258, 216] on img at bounding box center [263, 222] width 16 height 17
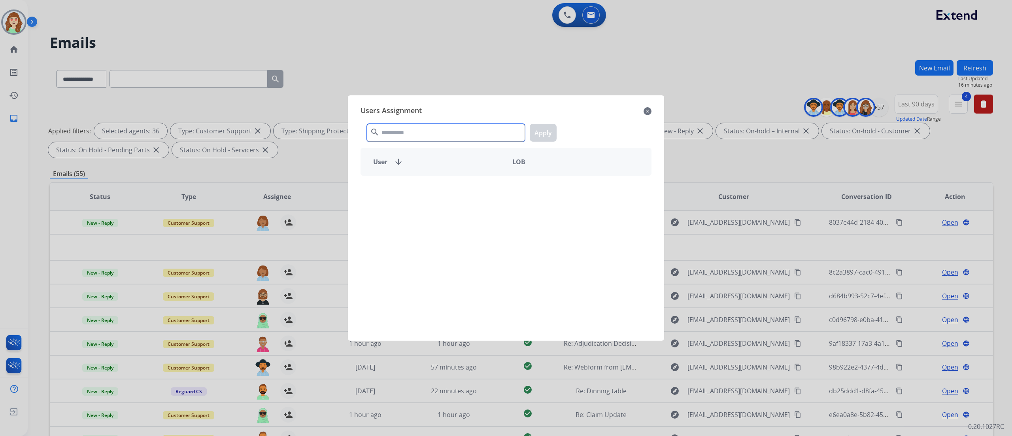
click at [448, 129] on input "text" at bounding box center [446, 133] width 158 height 18
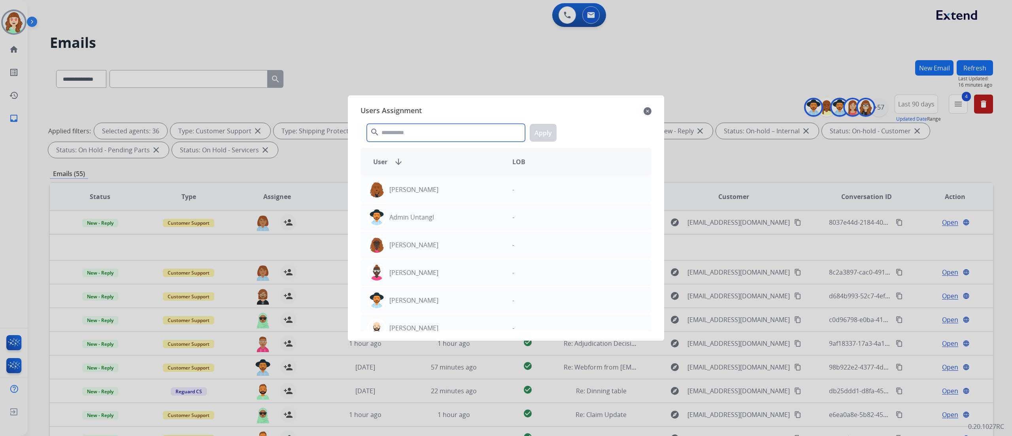
type input "*"
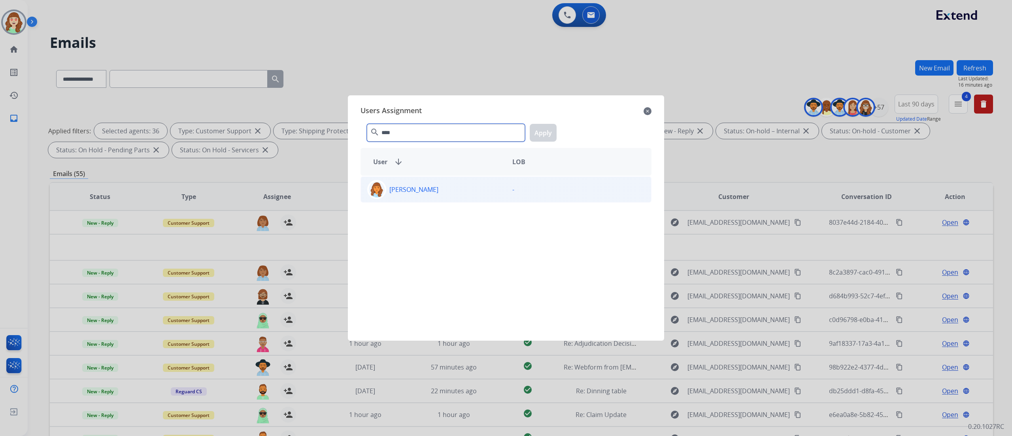
type input "****"
click at [453, 191] on div "[PERSON_NAME]" at bounding box center [433, 189] width 145 height 19
drag, startPoint x: 537, startPoint y: 142, endPoint x: 522, endPoint y: 108, distance: 37.5
click at [522, 108] on div "Users Assignment close" at bounding box center [505, 111] width 291 height 13
click at [543, 129] on button "Apply" at bounding box center [543, 133] width 27 height 18
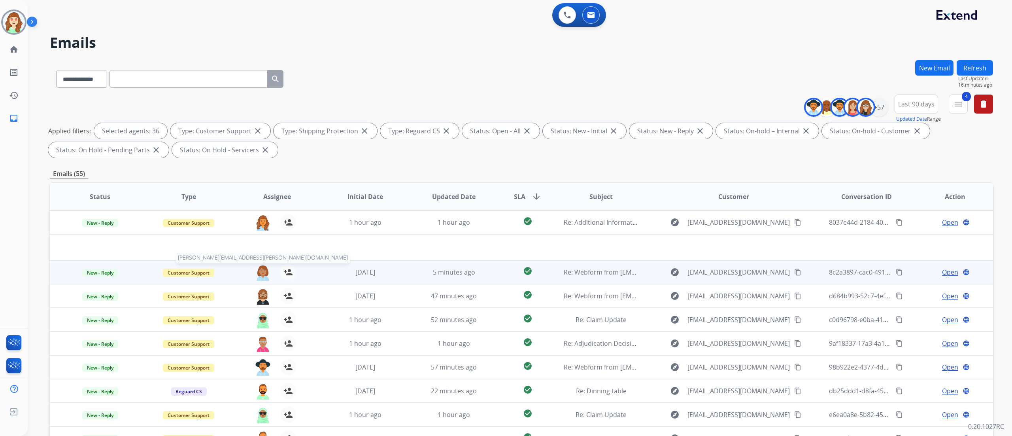
click at [262, 269] on img at bounding box center [263, 272] width 16 height 17
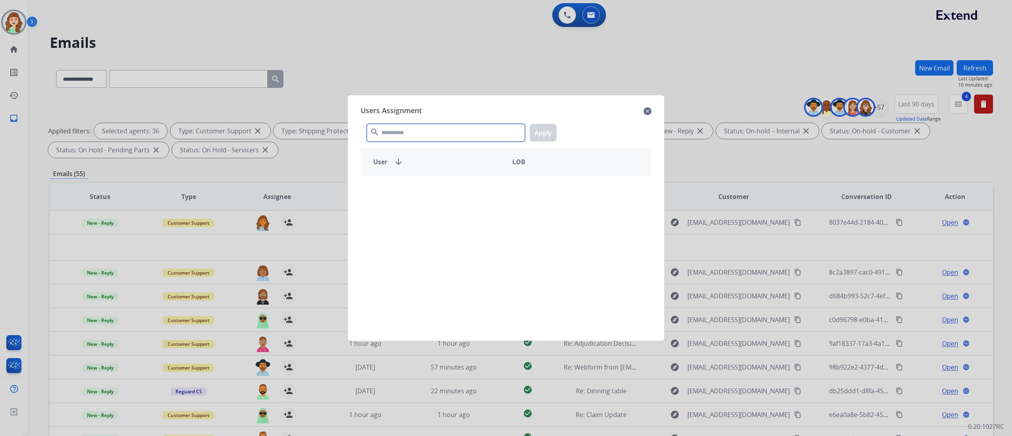
click at [418, 136] on input "text" at bounding box center [446, 133] width 158 height 18
type input "****"
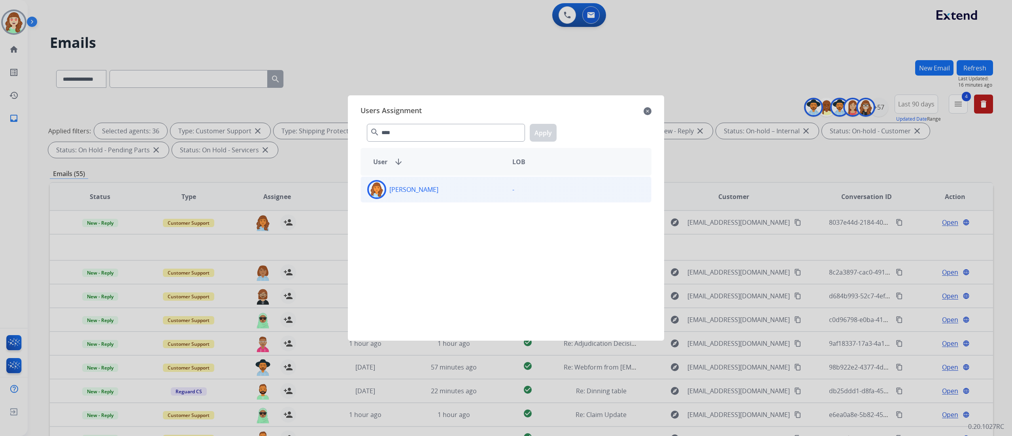
click at [473, 189] on div "[PERSON_NAME]" at bounding box center [433, 189] width 145 height 19
click at [540, 133] on button "Apply" at bounding box center [543, 133] width 27 height 18
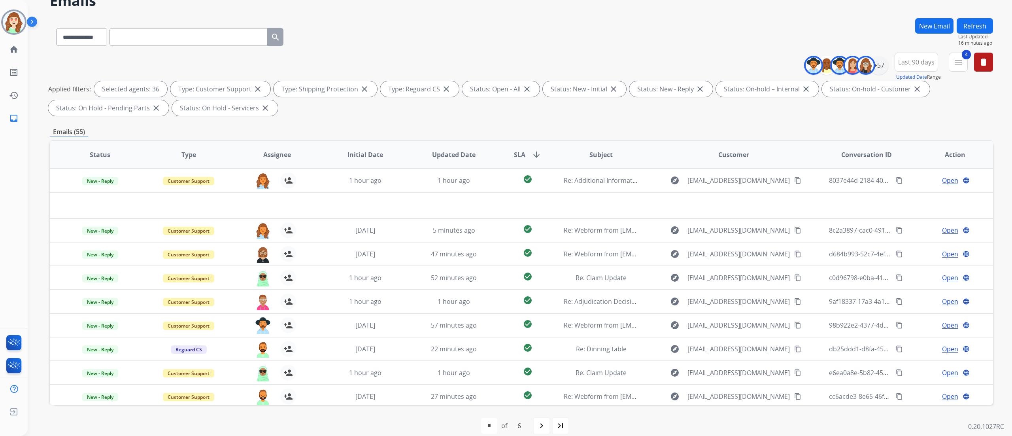
scroll to position [52, 0]
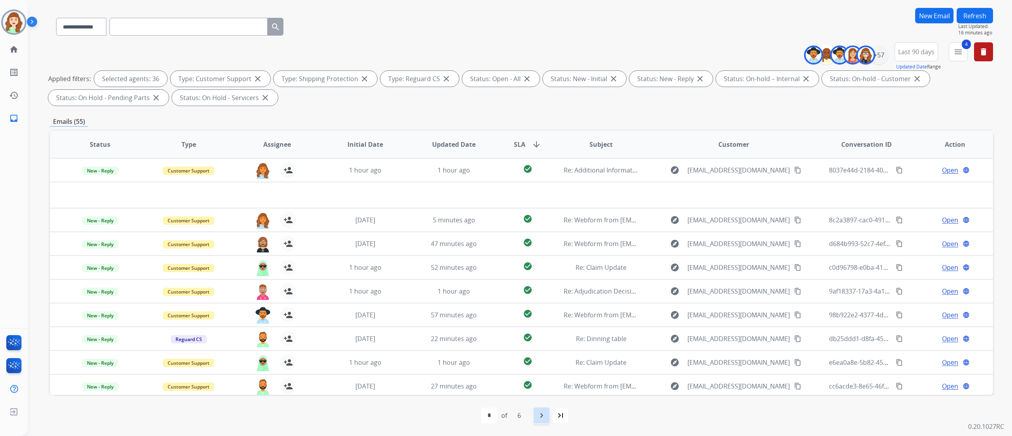
click at [548, 272] on div "navigate_next" at bounding box center [541, 414] width 17 height 17
select select "*"
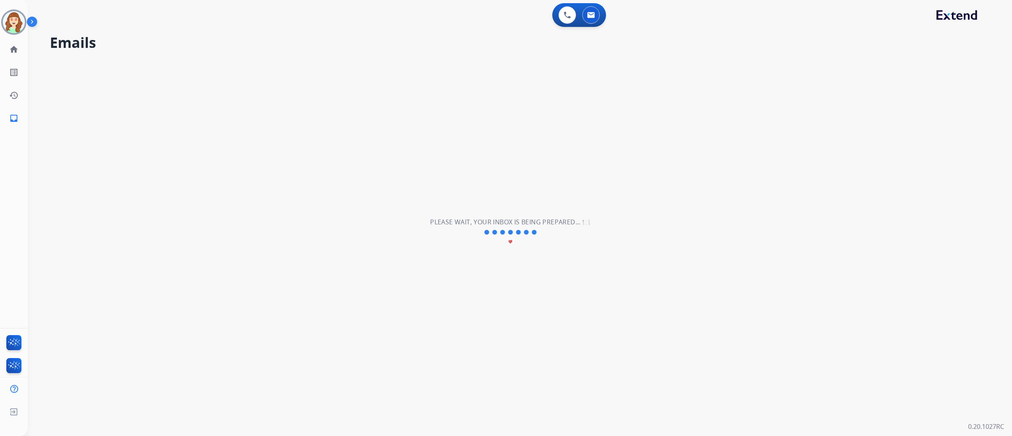
scroll to position [0, 0]
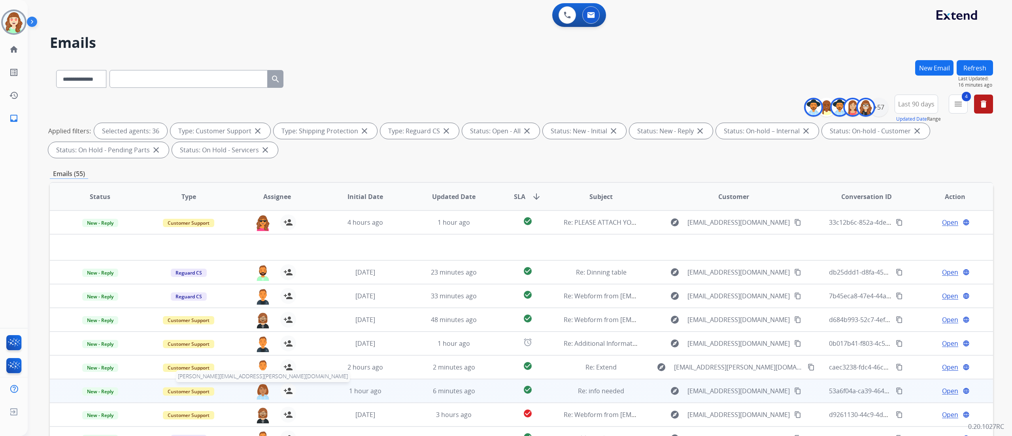
click at [262, 272] on img at bounding box center [263, 391] width 16 height 17
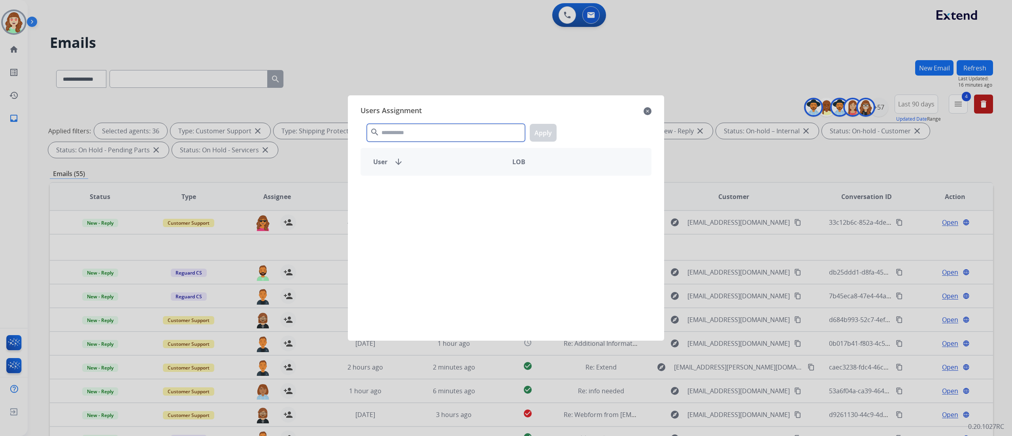
click at [429, 111] on div "Users Assignment close search Apply User arrow_downward LOB" at bounding box center [506, 218] width 304 height 232
type input "****"
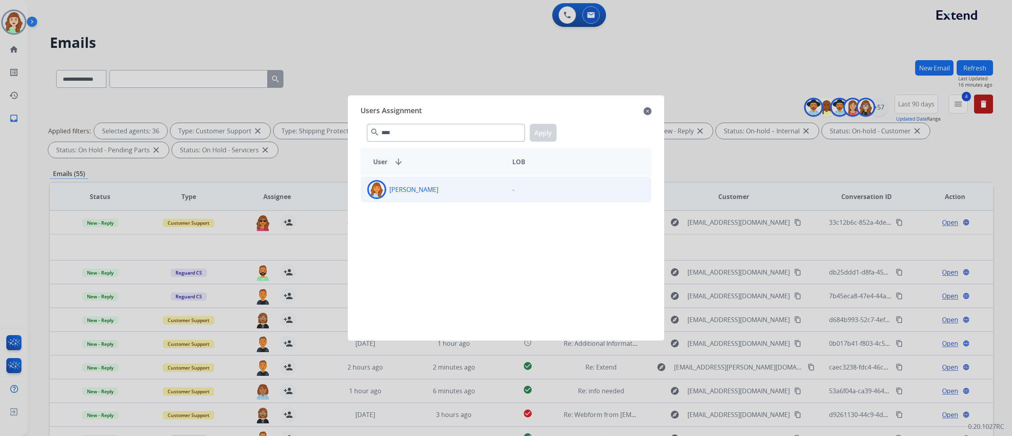
click at [485, 201] on div "[PERSON_NAME] -" at bounding box center [505, 189] width 291 height 26
click at [543, 130] on button "Apply" at bounding box center [543, 133] width 27 height 18
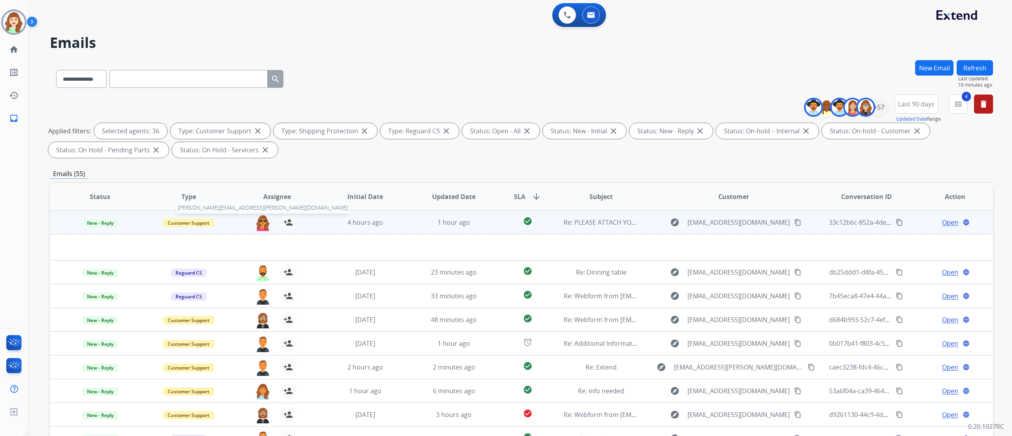
click at [263, 220] on img at bounding box center [263, 222] width 16 height 17
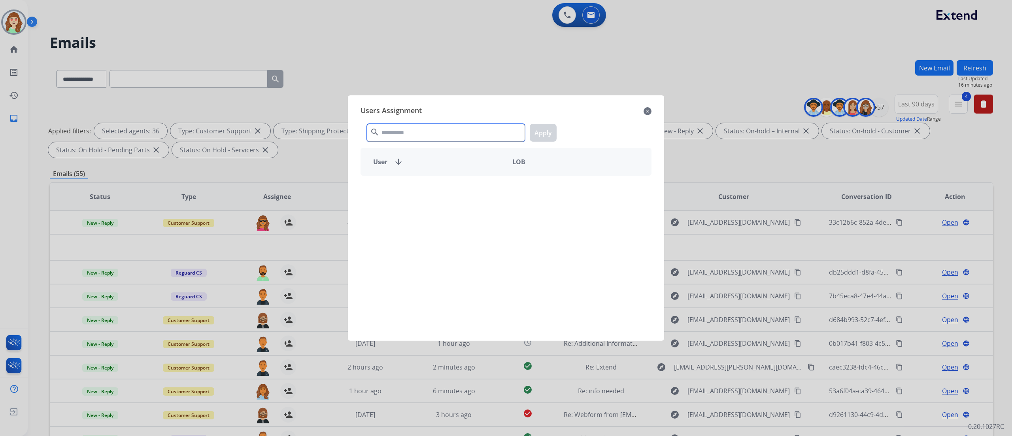
drag, startPoint x: 447, startPoint y: 138, endPoint x: 442, endPoint y: 104, distance: 33.5
click at [442, 104] on div "Users Assignment close search Apply User arrow_downward LOB" at bounding box center [506, 218] width 304 height 232
type input "****"
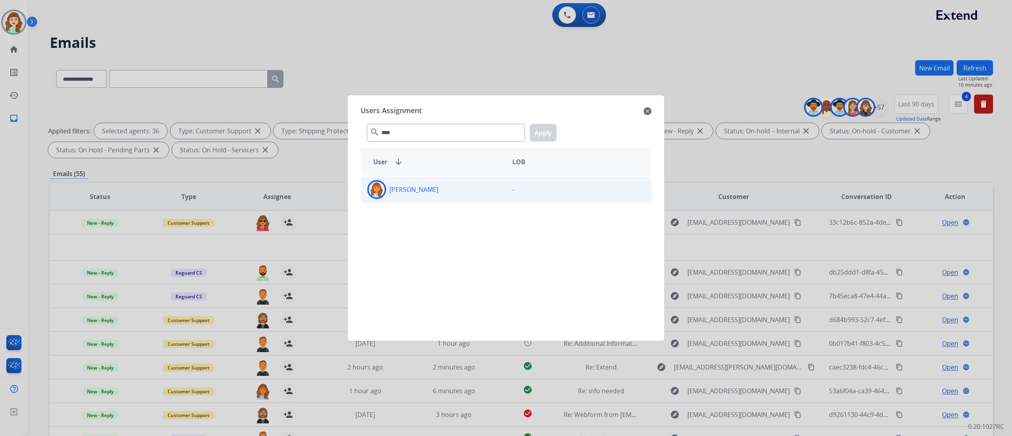
click at [489, 198] on div "[PERSON_NAME]" at bounding box center [433, 189] width 145 height 19
click at [544, 132] on button "Apply" at bounding box center [543, 133] width 27 height 18
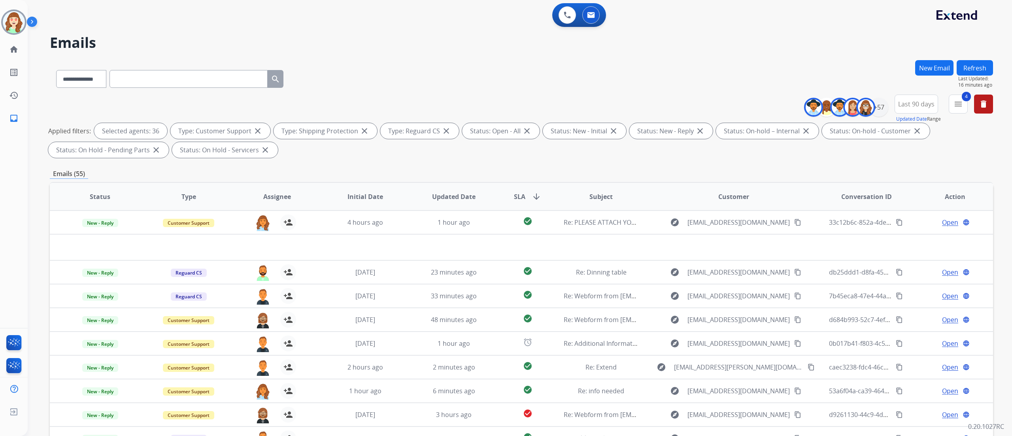
click at [632, 170] on div "**********" at bounding box center [520, 218] width 984 height 436
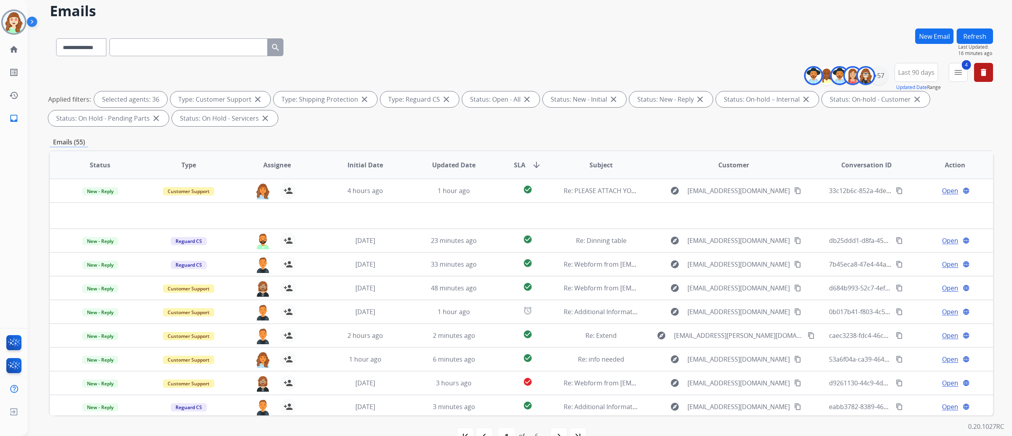
scroll to position [52, 0]
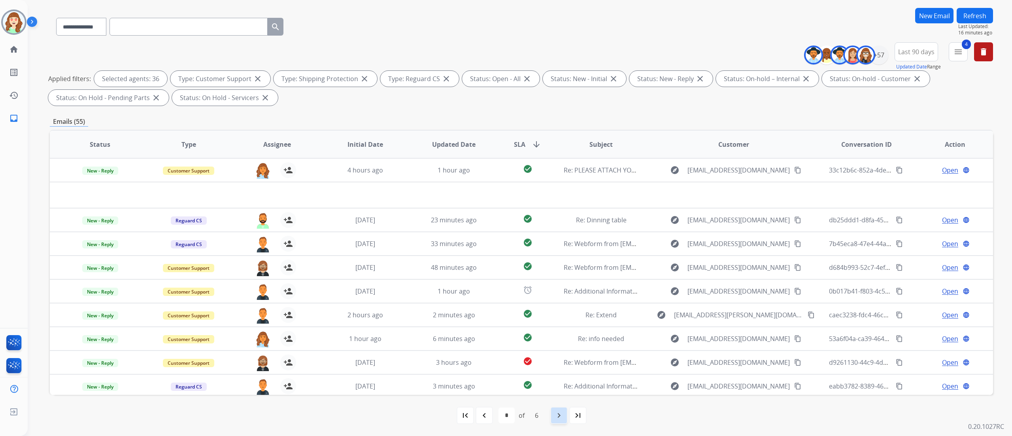
click at [551, 272] on div "navigate_next" at bounding box center [558, 414] width 17 height 17
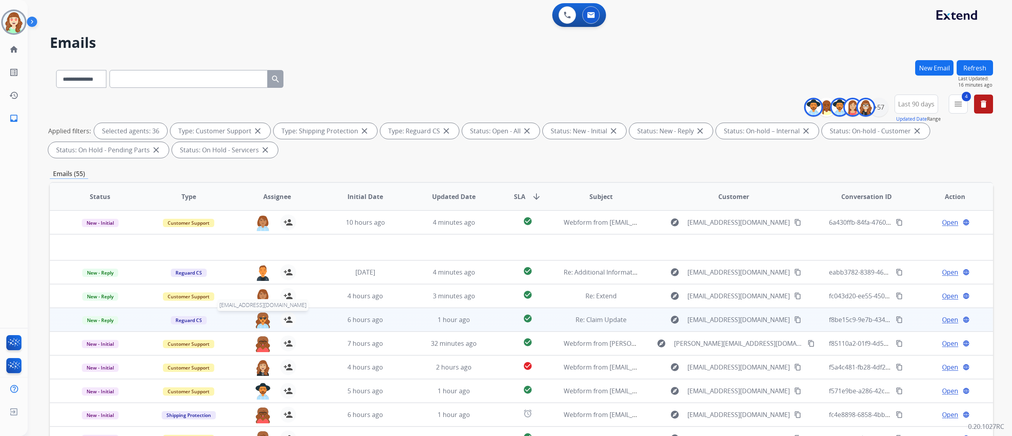
click at [258, 272] on img at bounding box center [263, 319] width 16 height 17
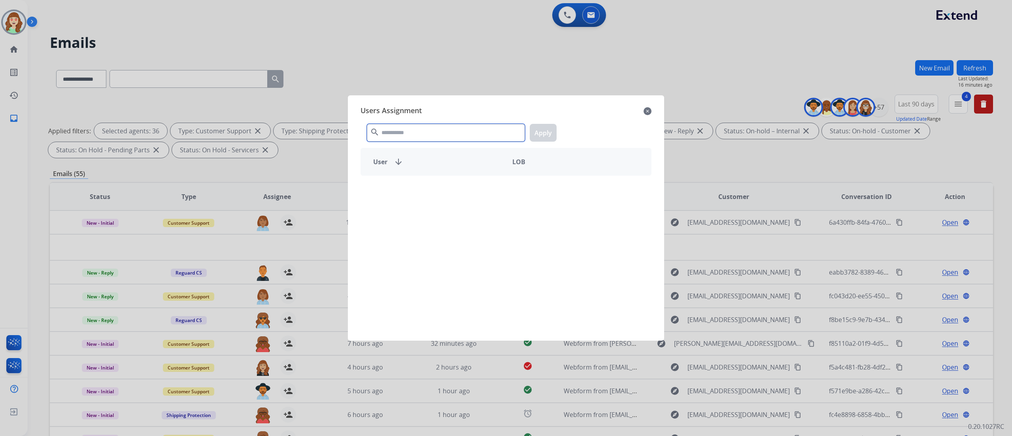
click at [398, 128] on input "text" at bounding box center [446, 133] width 158 height 18
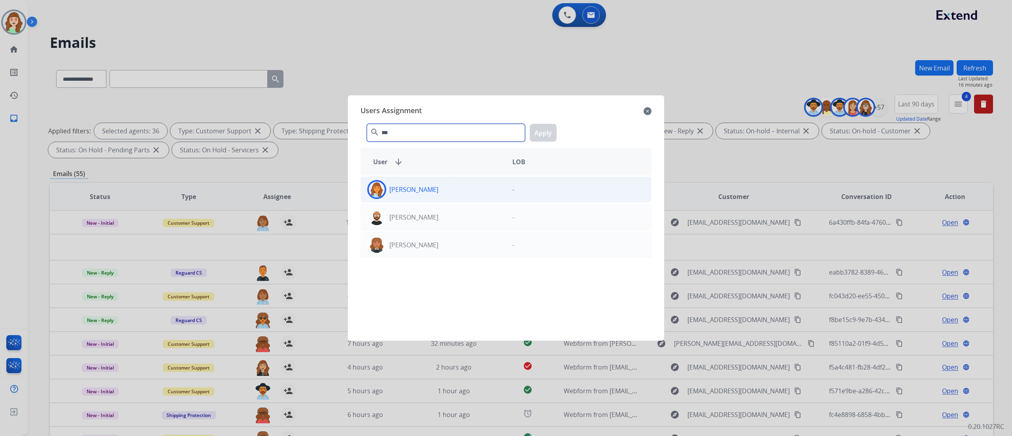
type input "***"
click at [476, 197] on div "[PERSON_NAME]" at bounding box center [433, 189] width 145 height 19
click at [543, 129] on button "Apply" at bounding box center [543, 133] width 27 height 18
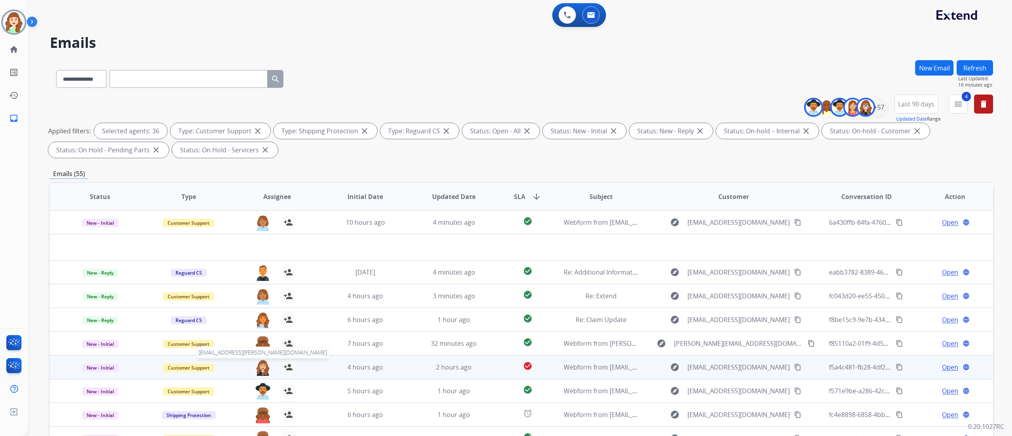
click at [257, 272] on img at bounding box center [263, 367] width 16 height 17
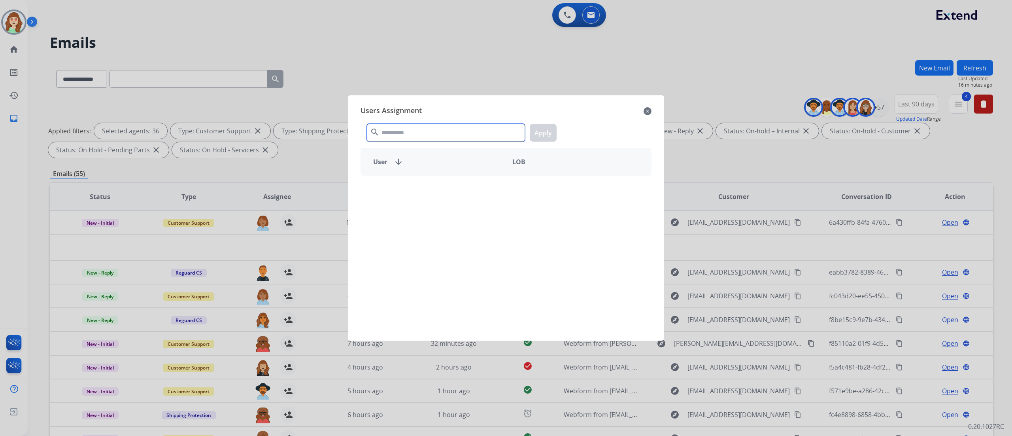
click at [424, 131] on input "text" at bounding box center [446, 133] width 158 height 18
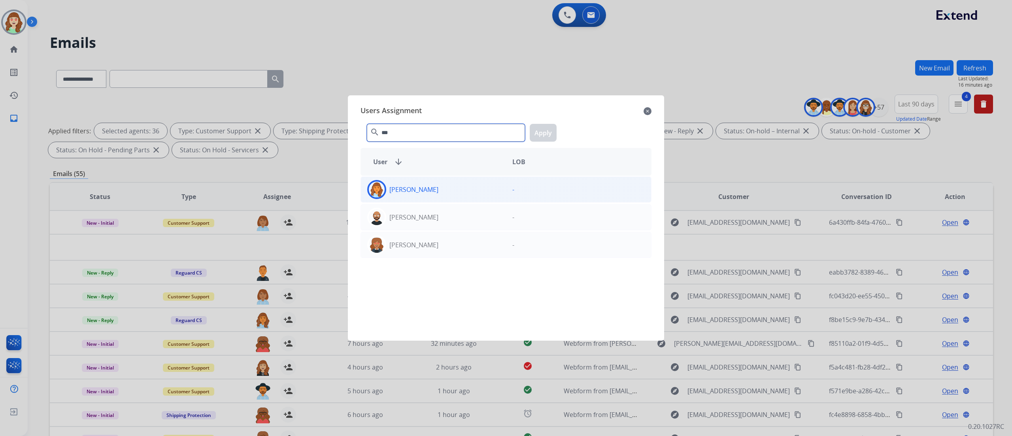
type input "***"
click at [488, 198] on div "[PERSON_NAME]" at bounding box center [433, 189] width 145 height 19
click at [541, 132] on button "Apply" at bounding box center [543, 133] width 27 height 18
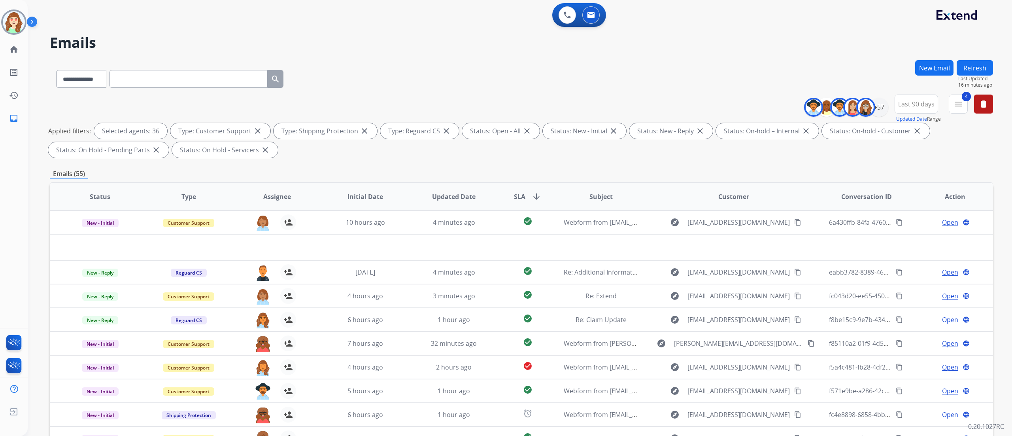
click at [632, 240] on div "**********" at bounding box center [520, 218] width 984 height 436
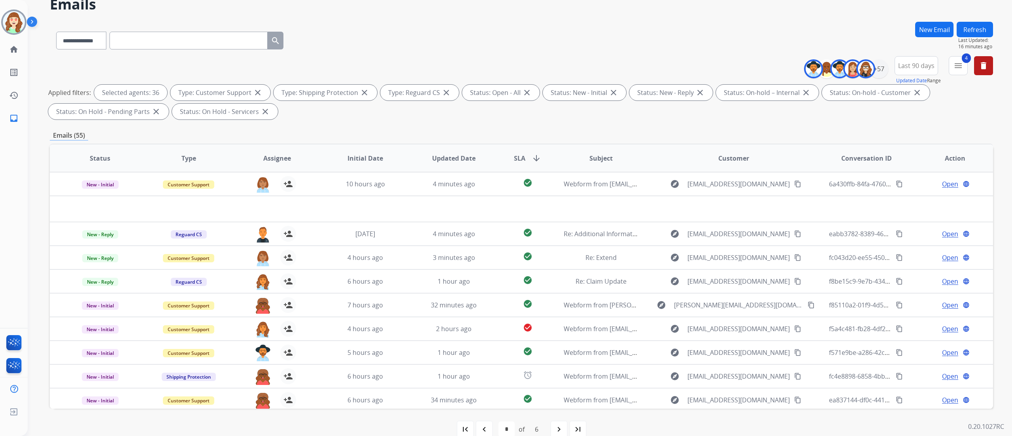
scroll to position [52, 0]
